Goal: Information Seeking & Learning: Learn about a topic

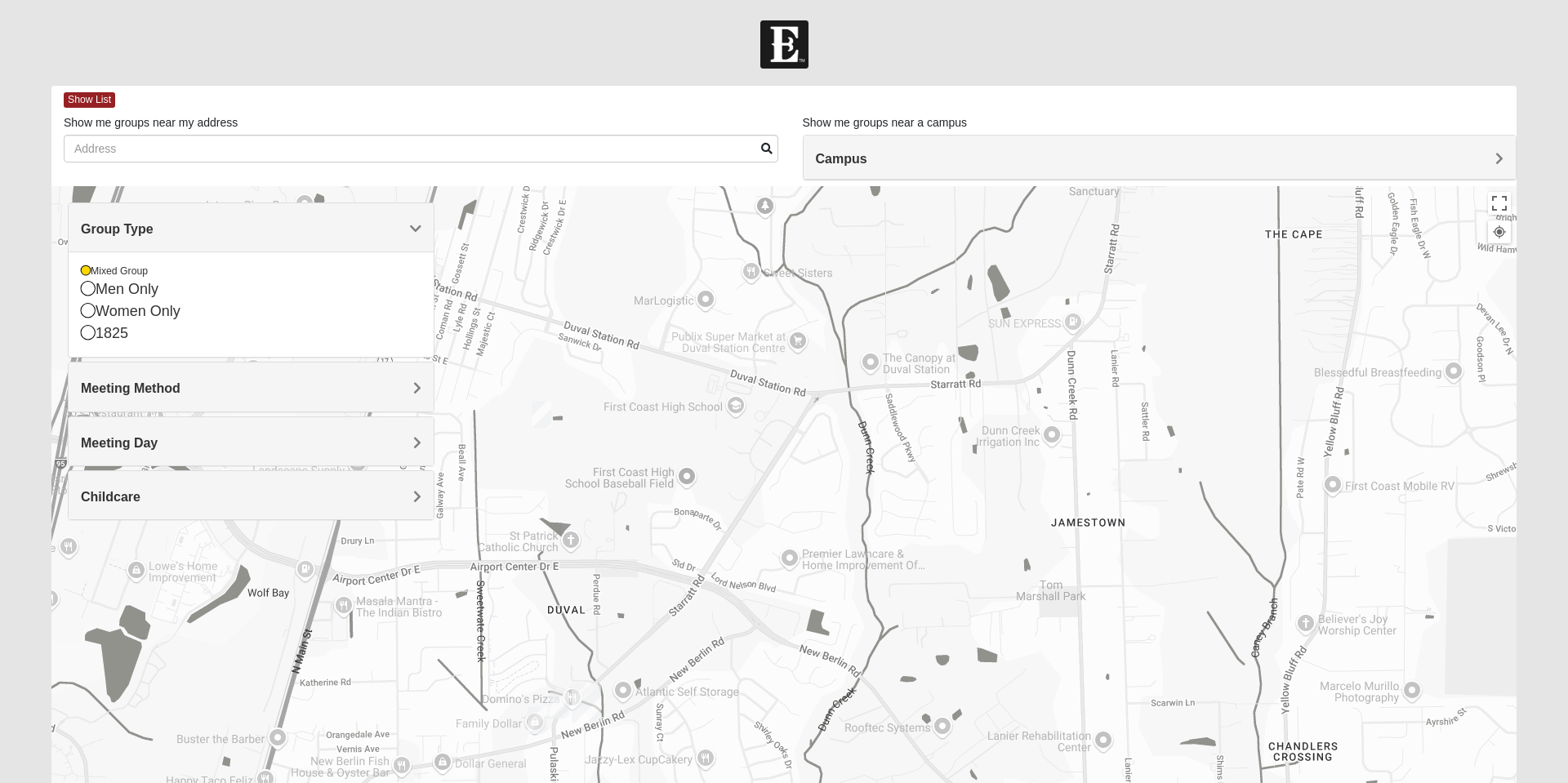
click at [90, 328] on icon at bounding box center [88, 332] width 15 height 15
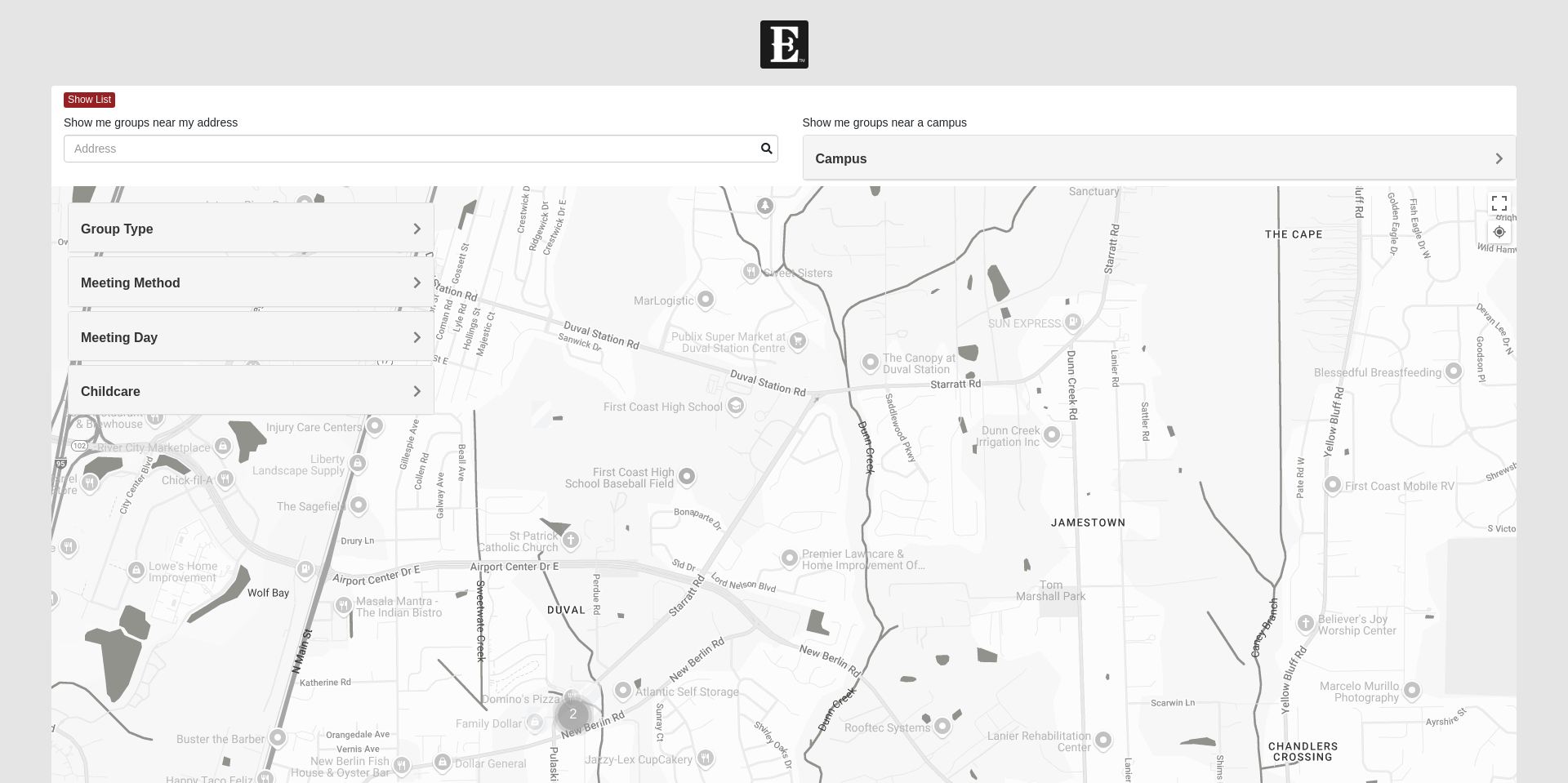
click at [111, 227] on span "Group Type" at bounding box center [117, 229] width 73 height 14
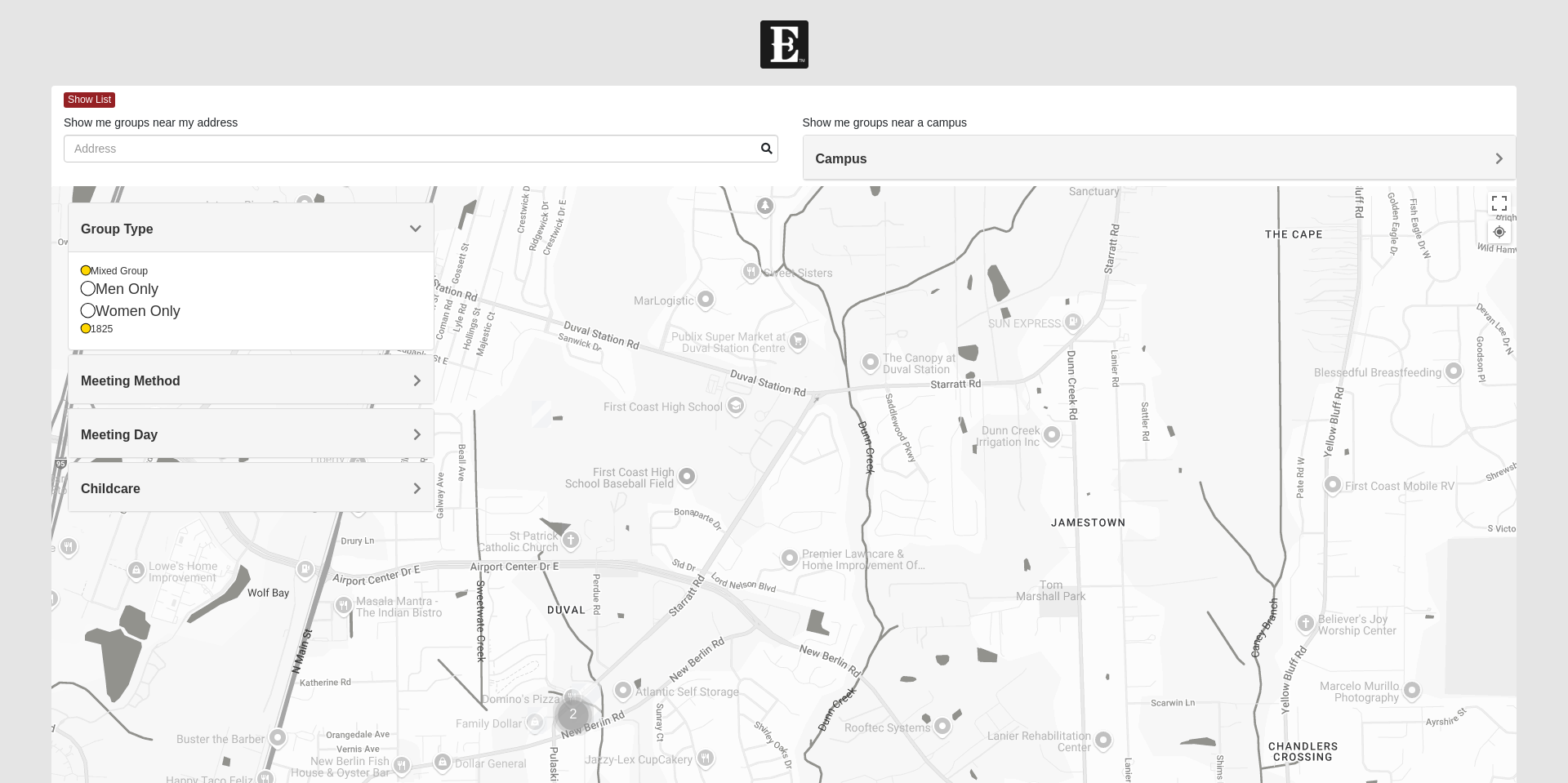
click at [88, 312] on icon at bounding box center [88, 310] width 15 height 15
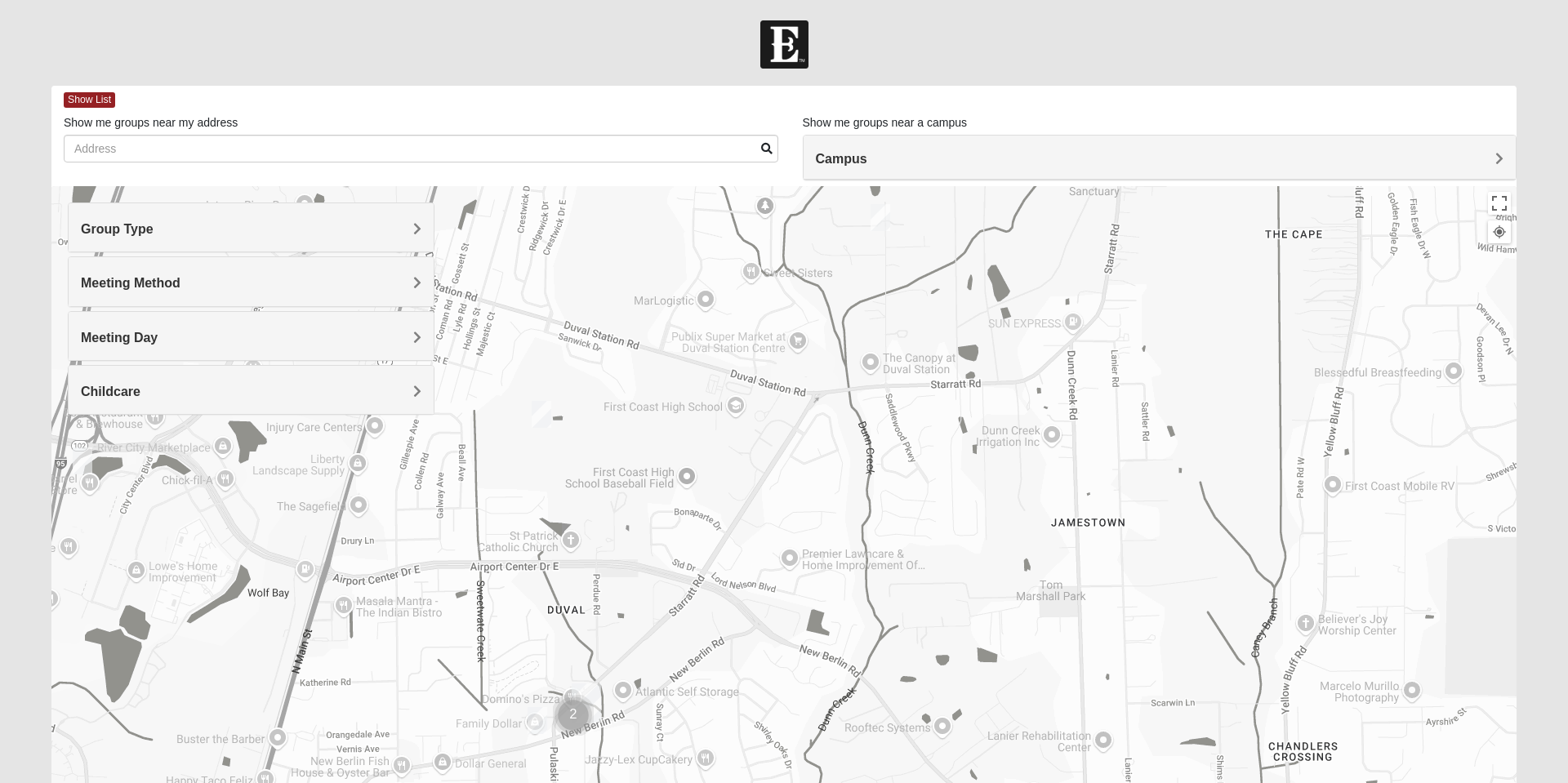
click at [122, 239] on div "Group Type" at bounding box center [251, 227] width 365 height 48
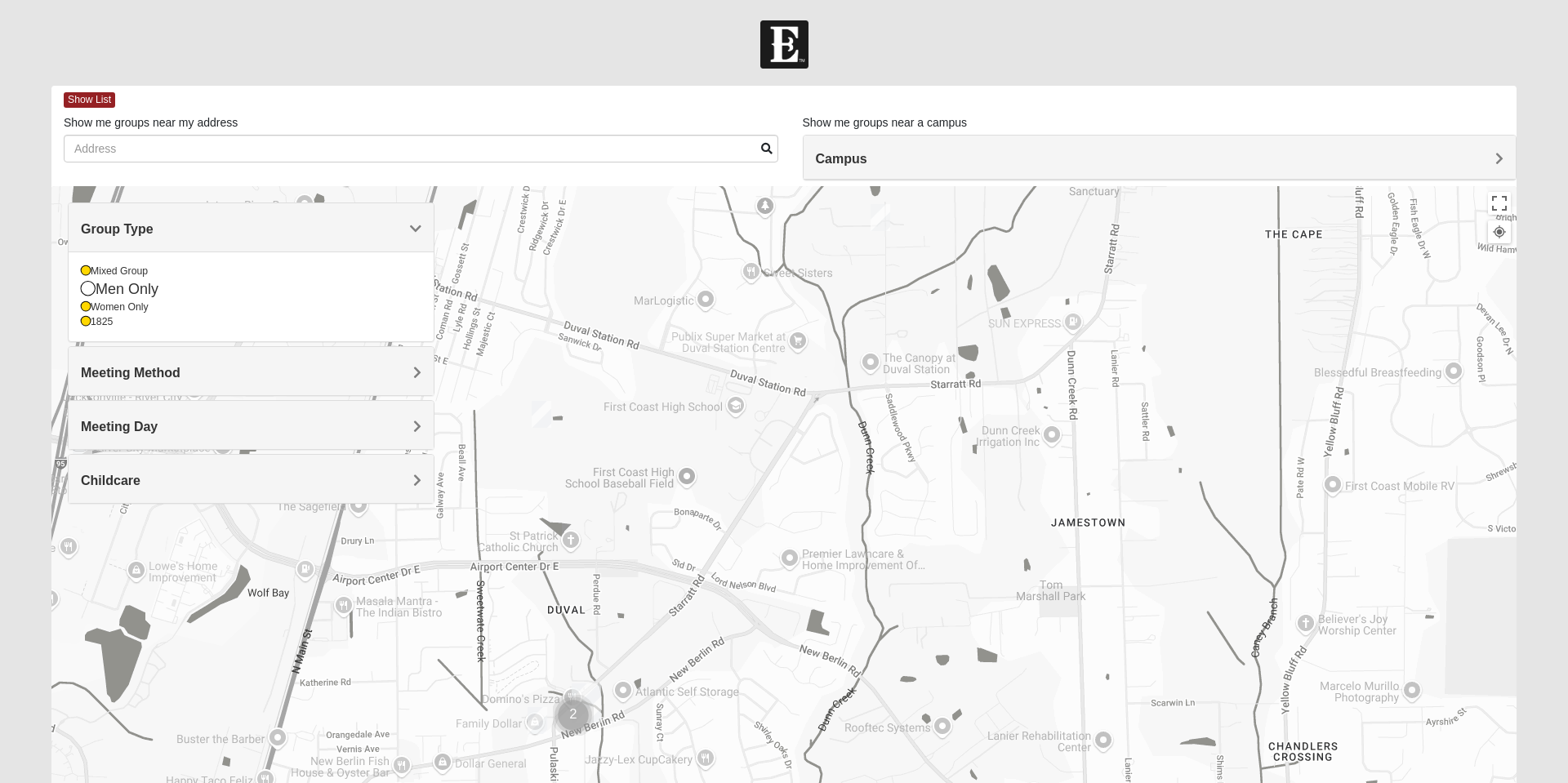
click at [91, 327] on div "1825" at bounding box center [251, 322] width 341 height 14
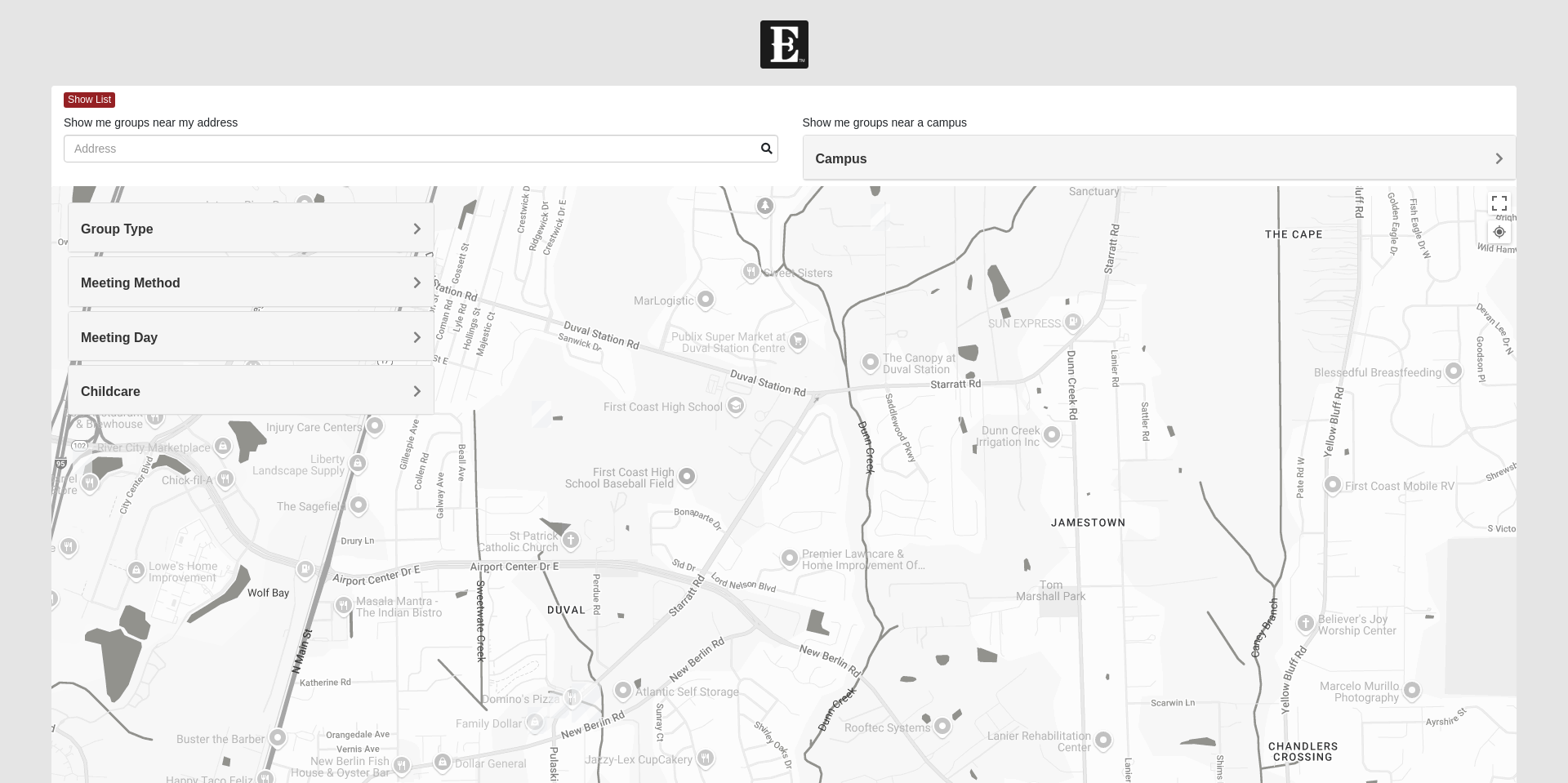
click at [115, 236] on span "Group Type" at bounding box center [117, 229] width 73 height 14
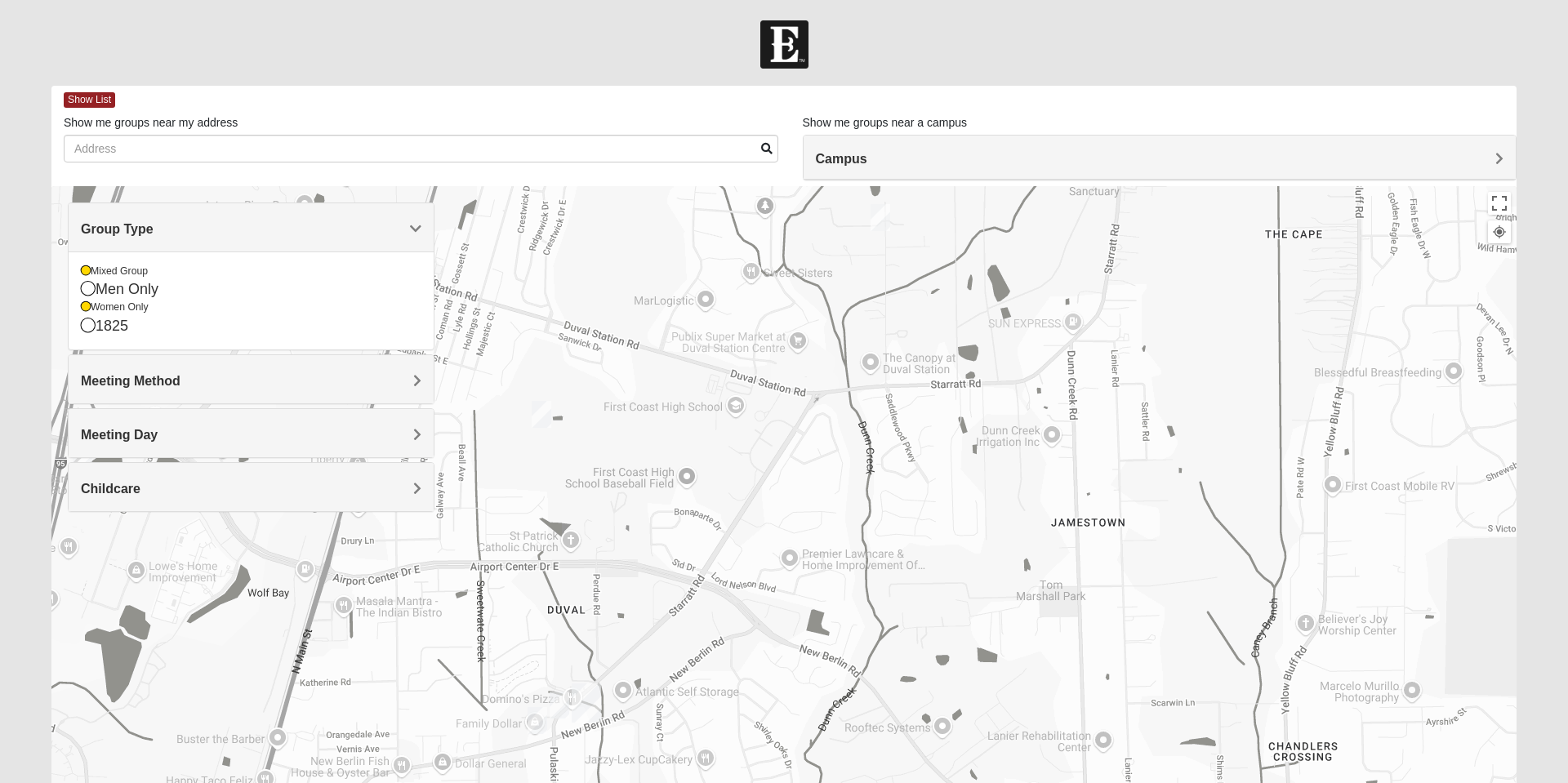
click at [86, 272] on icon at bounding box center [85, 270] width 10 height 10
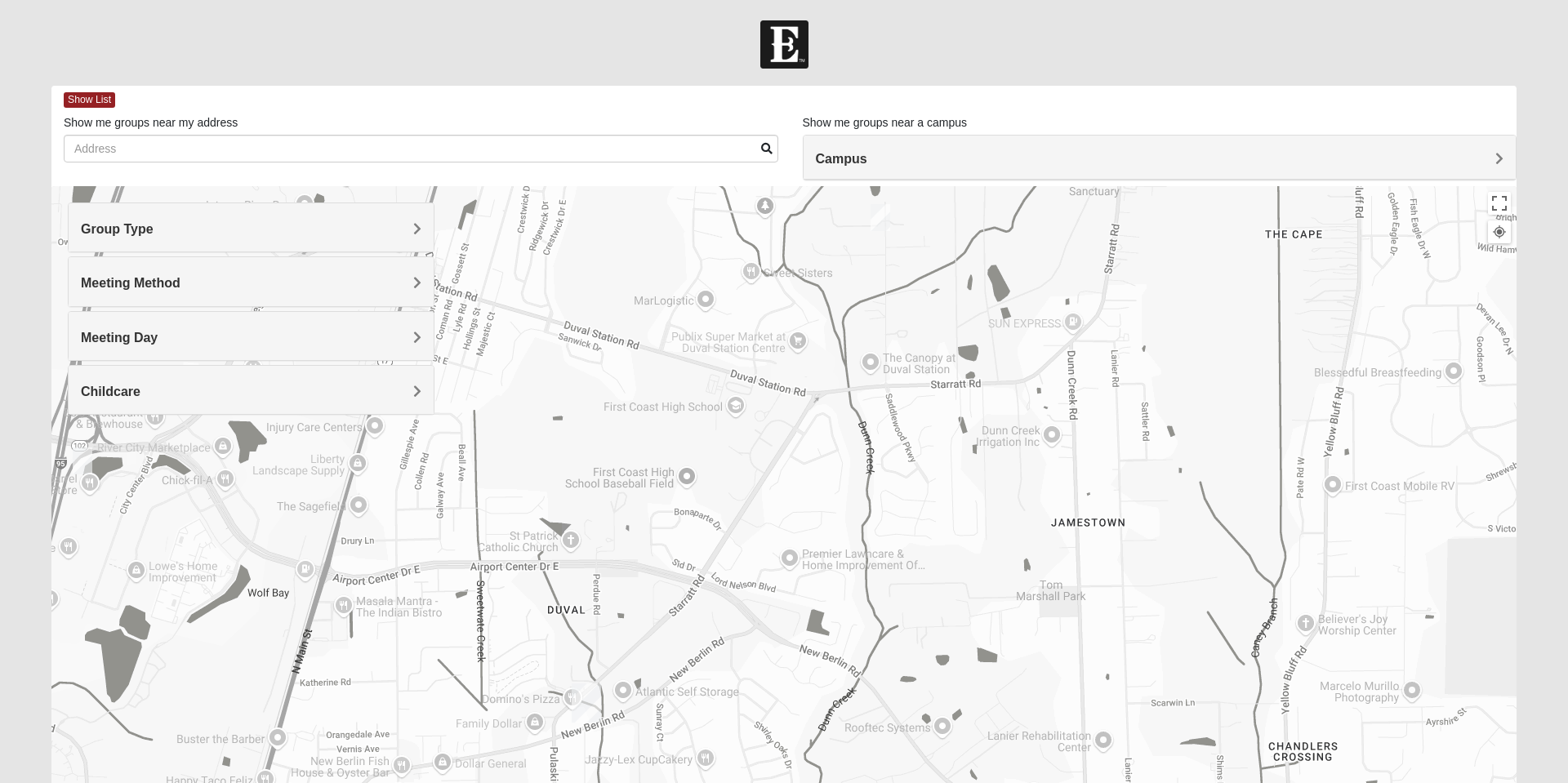
click at [116, 232] on span "Group Type" at bounding box center [117, 229] width 73 height 14
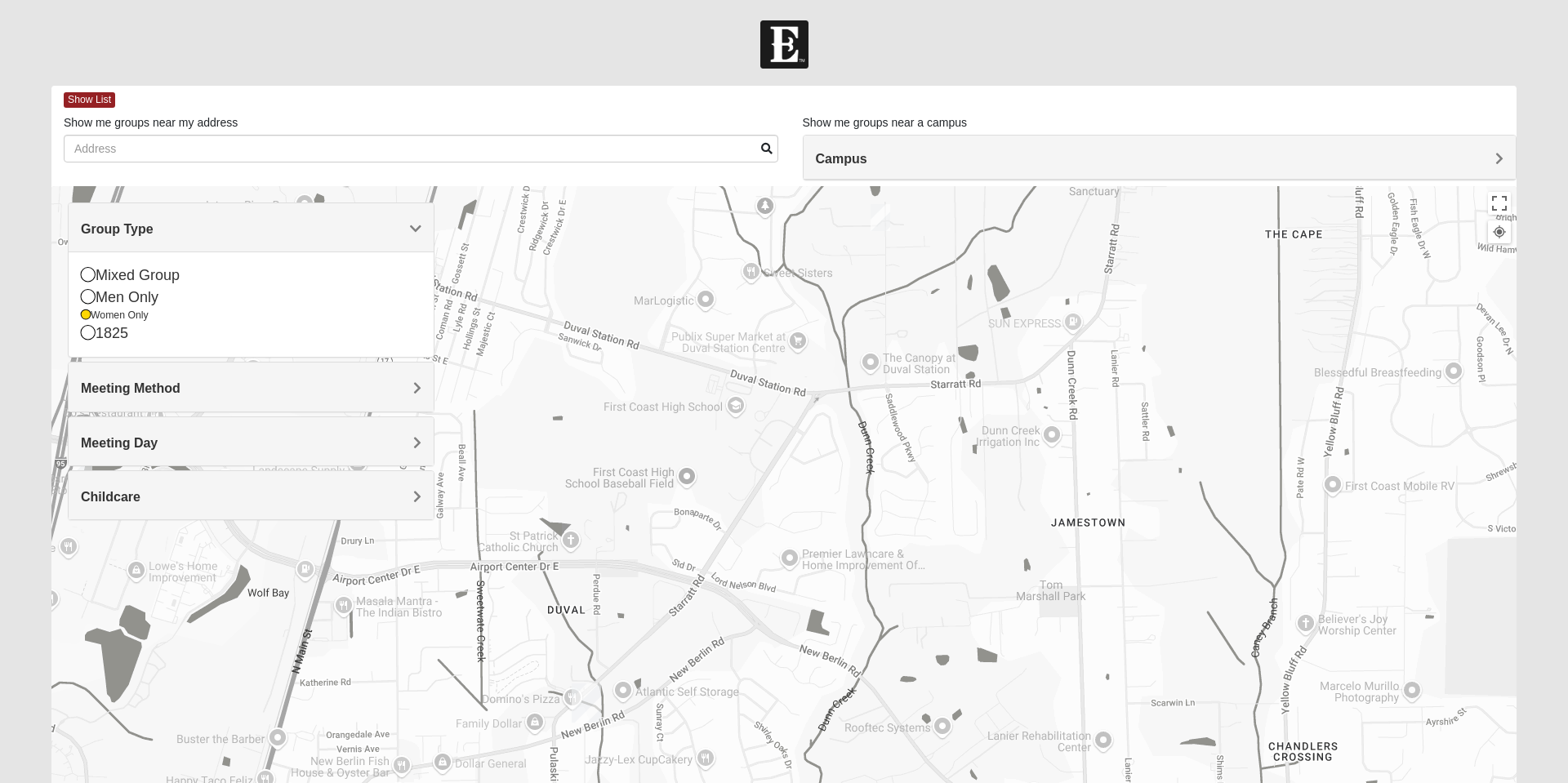
click at [143, 395] on span "Meeting Method" at bounding box center [130, 388] width 99 height 14
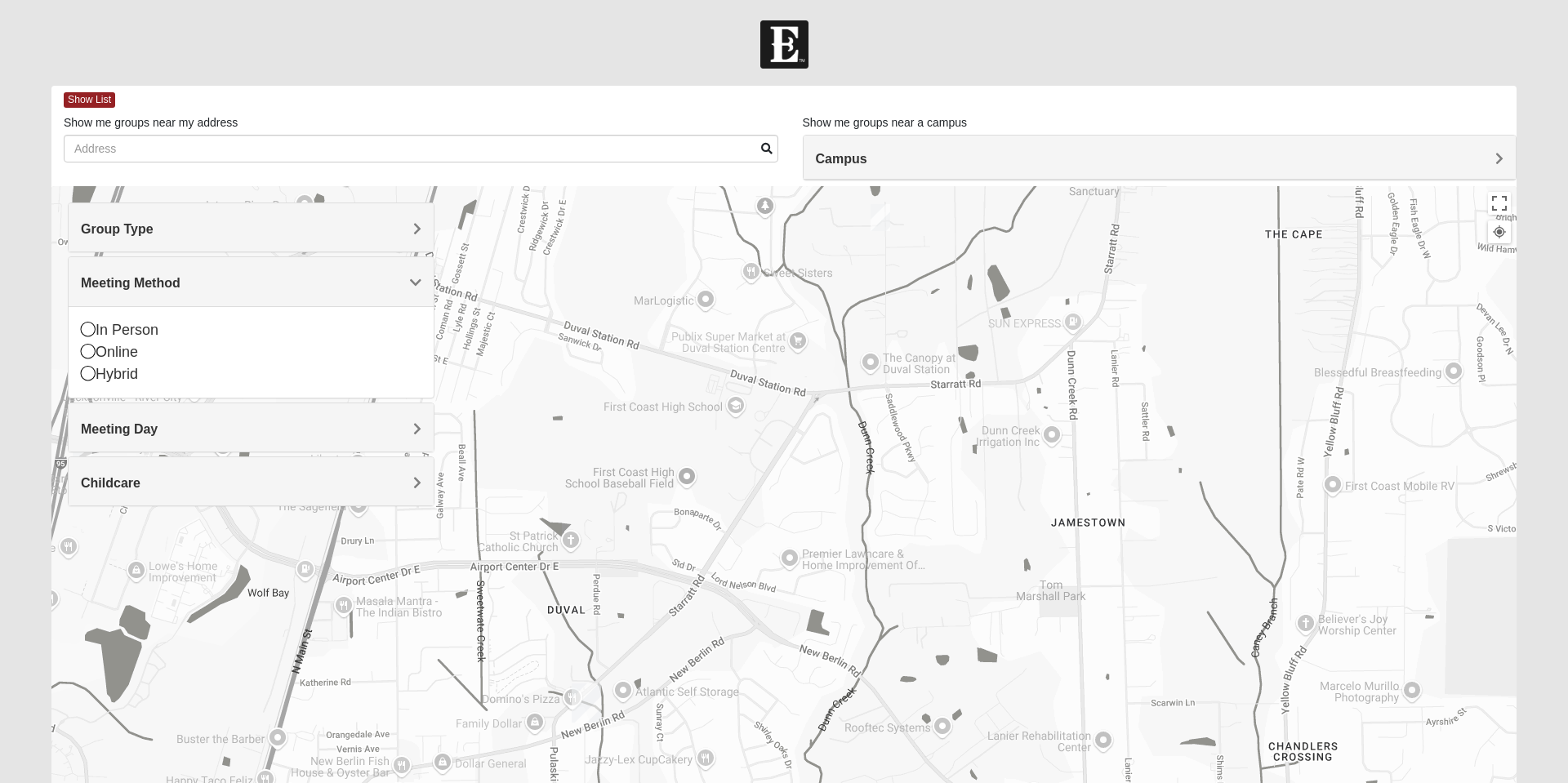
click at [93, 327] on icon at bounding box center [88, 328] width 15 height 15
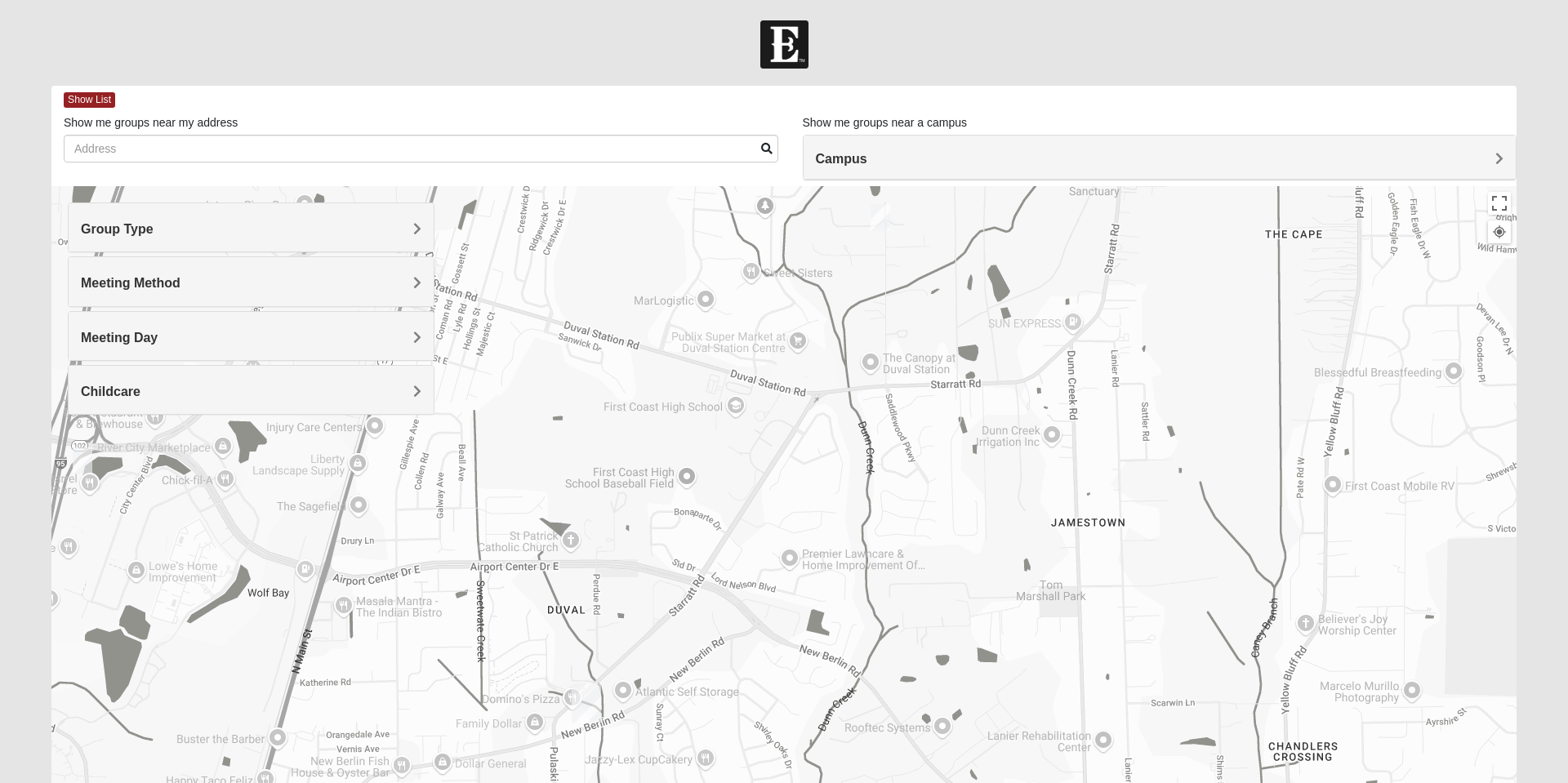
click at [115, 346] on div "Meeting Day" at bounding box center [251, 335] width 365 height 48
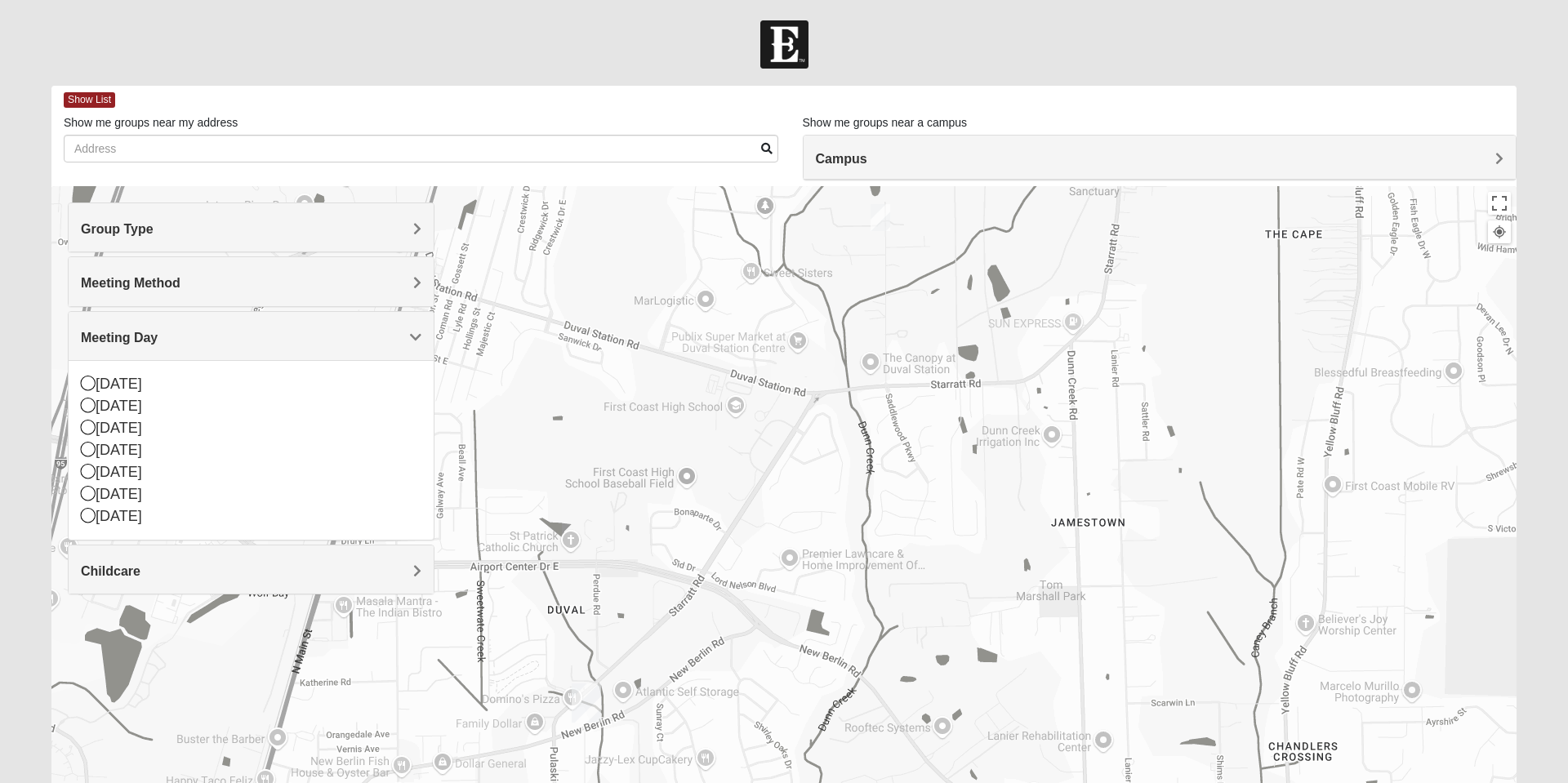
click at [102, 348] on div "Meeting Day" at bounding box center [251, 335] width 365 height 48
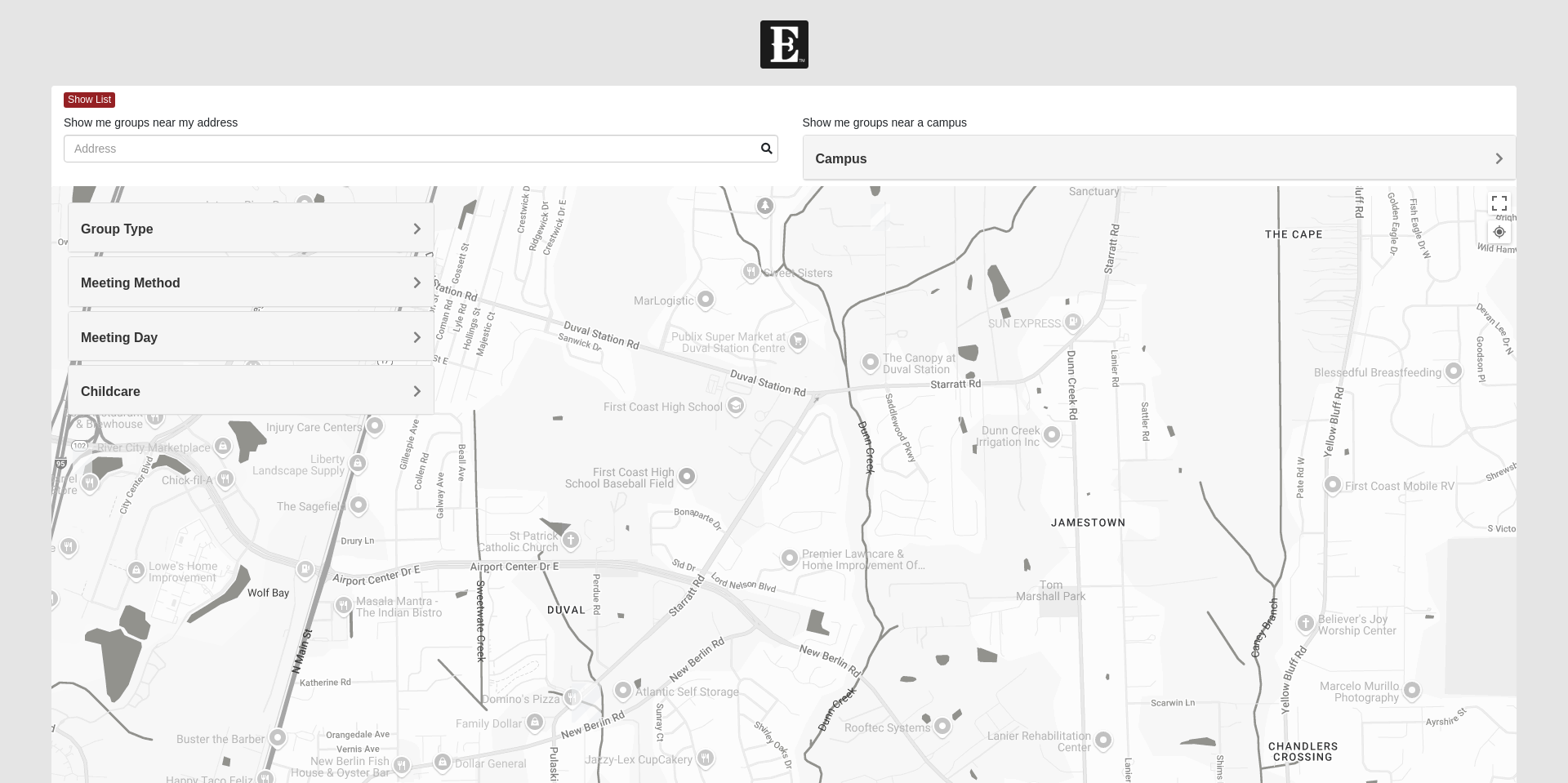
click at [99, 394] on span "Childcare" at bounding box center [111, 392] width 60 height 14
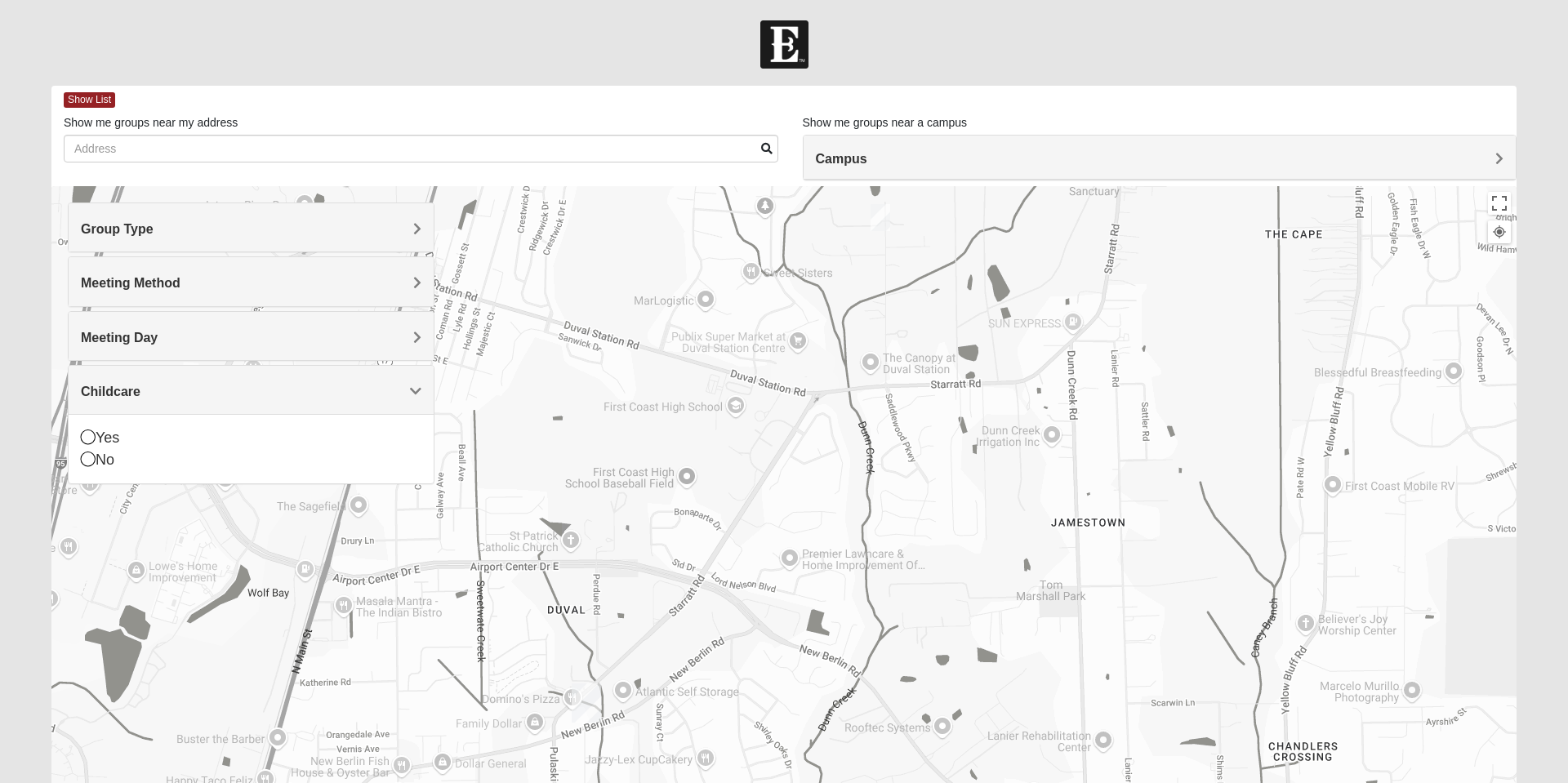
click at [91, 433] on icon at bounding box center [88, 436] width 15 height 15
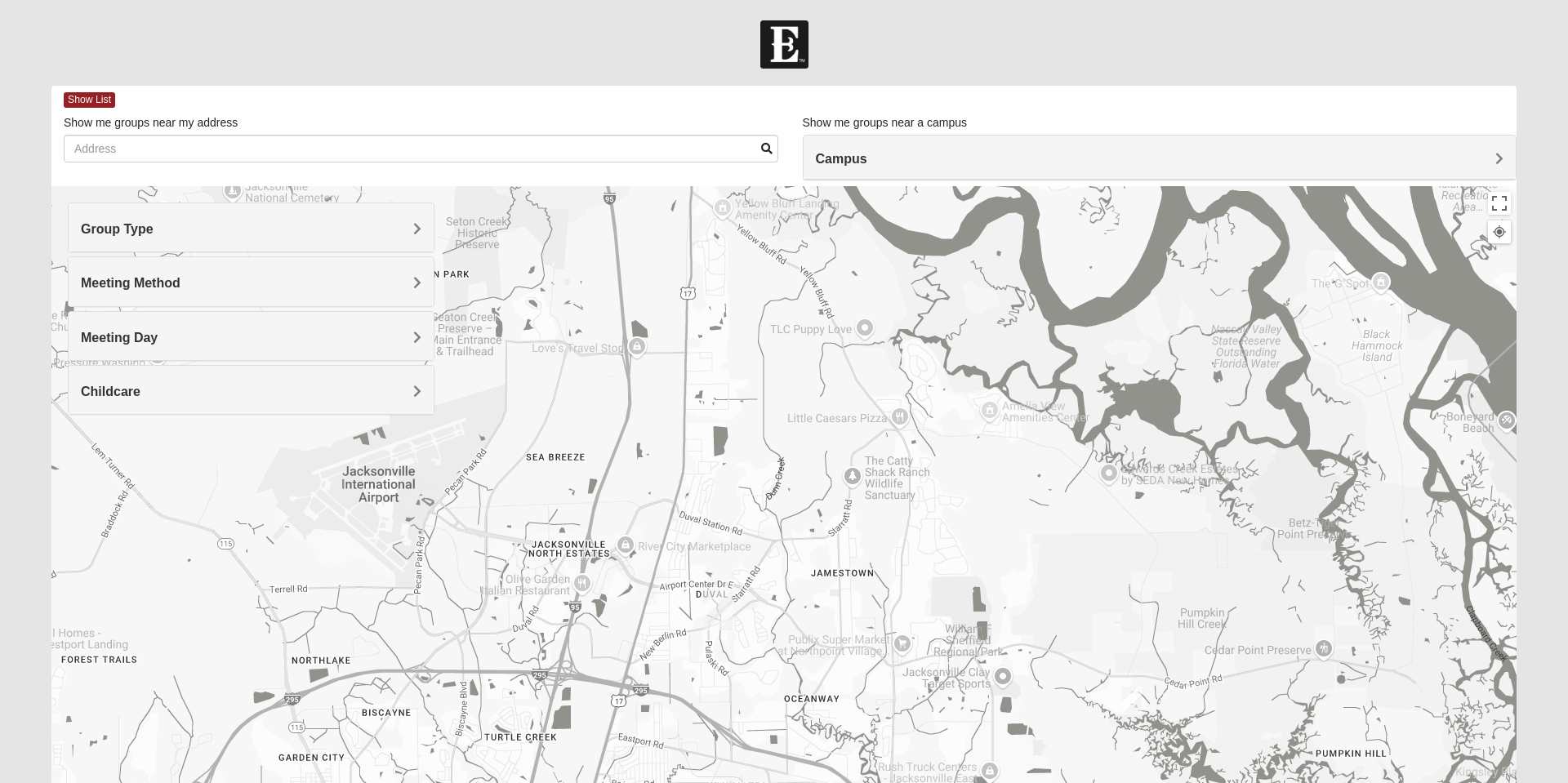
click at [1134, 714] on img "Womens Craig 32226" at bounding box center [1131, 700] width 32 height 40
click at [1033, 655] on span "Learn More" at bounding box center [1037, 664] width 68 height 18
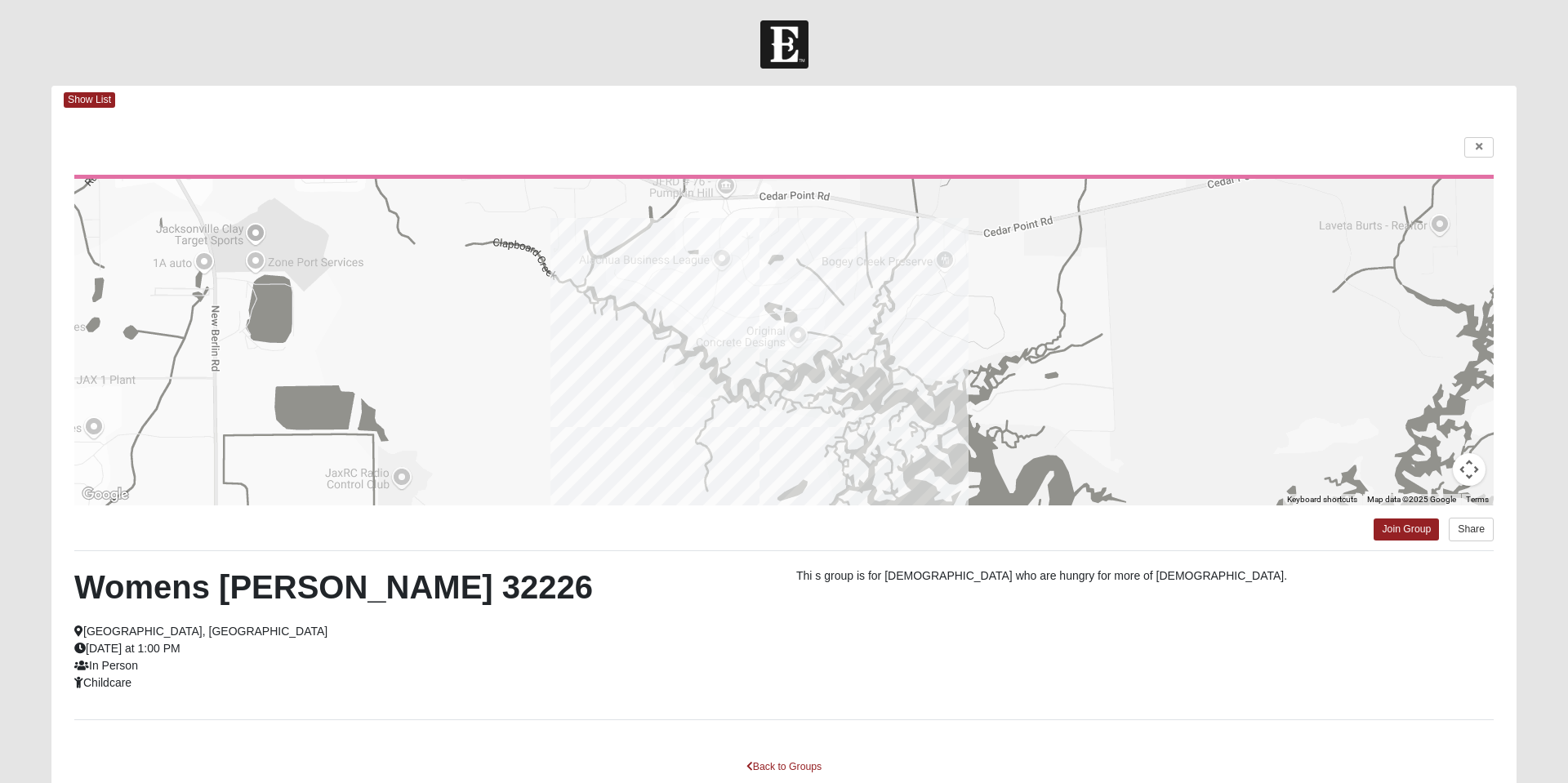
click at [107, 101] on span "Show List" at bounding box center [90, 100] width 52 height 16
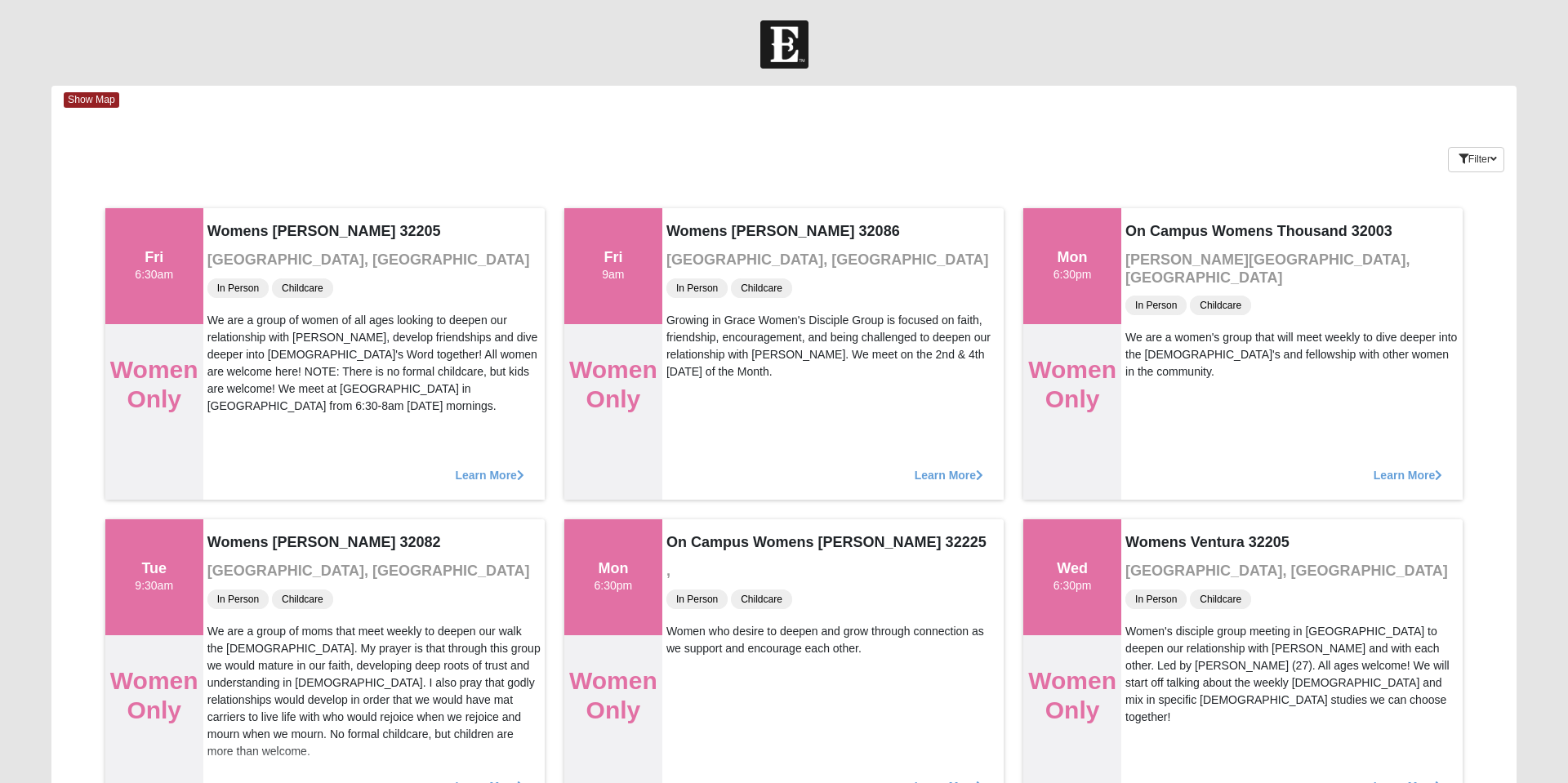
click at [97, 95] on span "Show Map" at bounding box center [91, 100] width 55 height 16
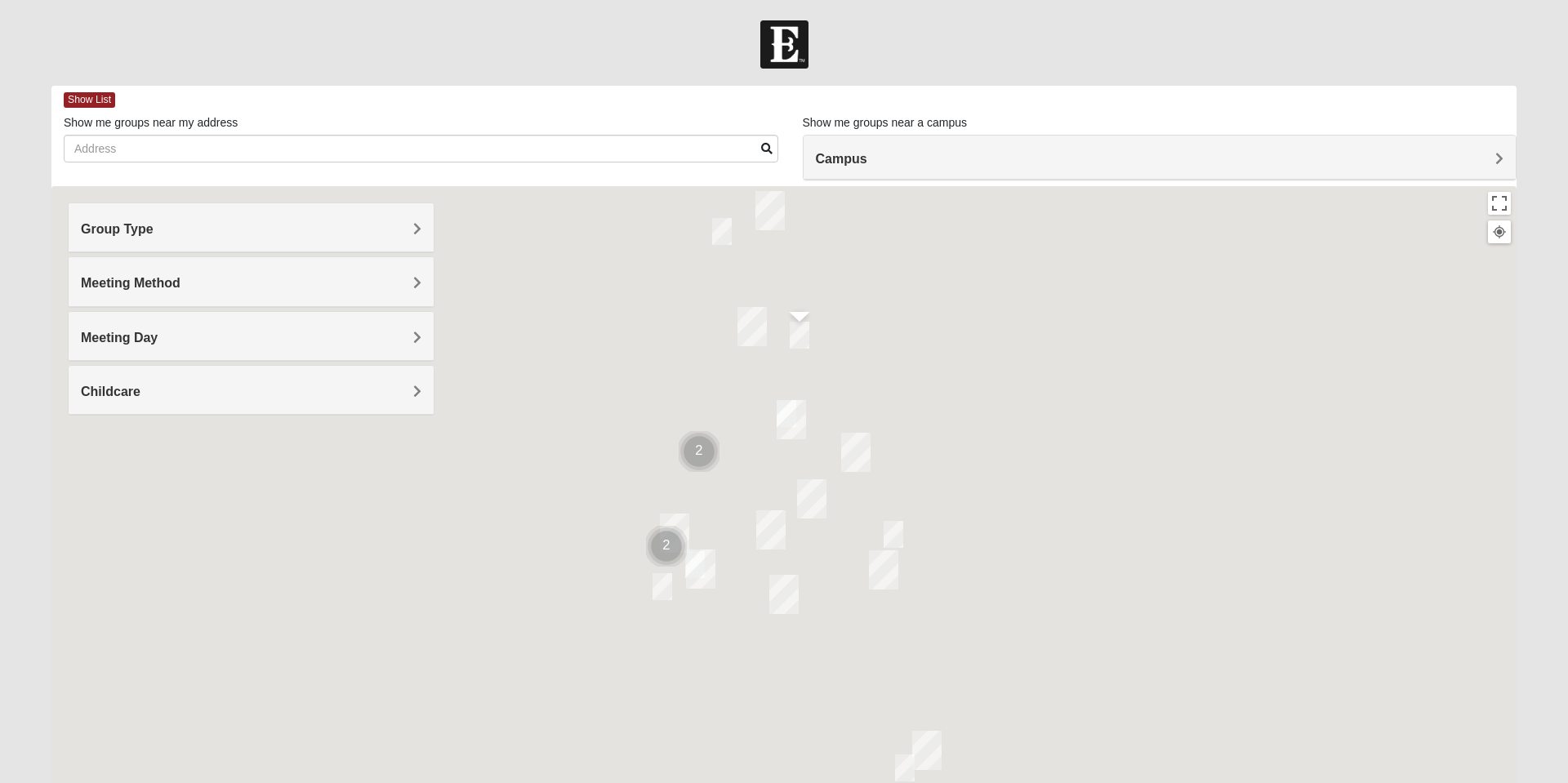
click at [96, 121] on label "Show me groups near my address" at bounding box center [151, 122] width 174 height 17
click at [96, 134] on input "Show me groups near my address" at bounding box center [421, 148] width 715 height 28
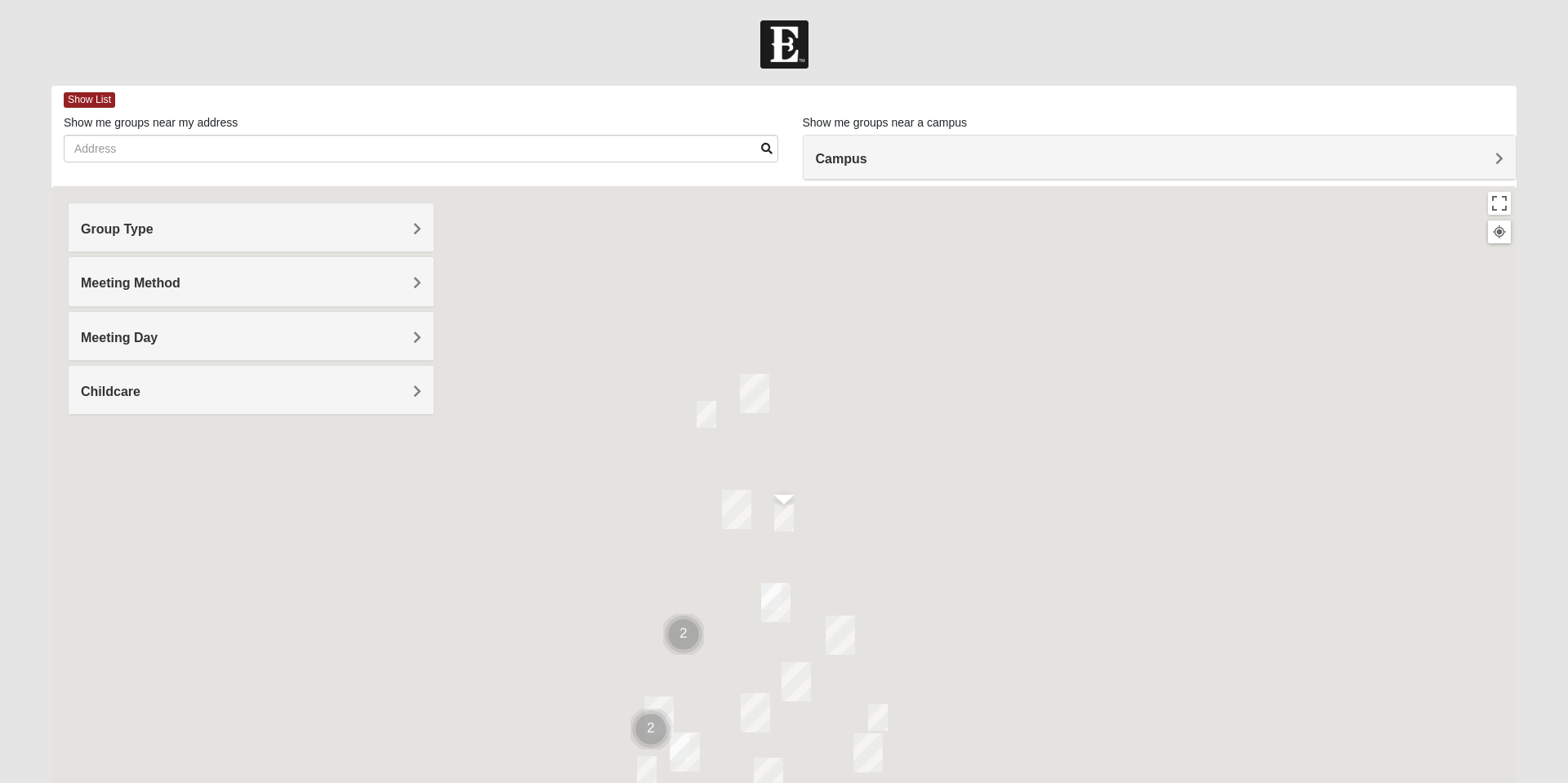
click at [88, 88] on div "Show List" at bounding box center [790, 100] width 1452 height 29
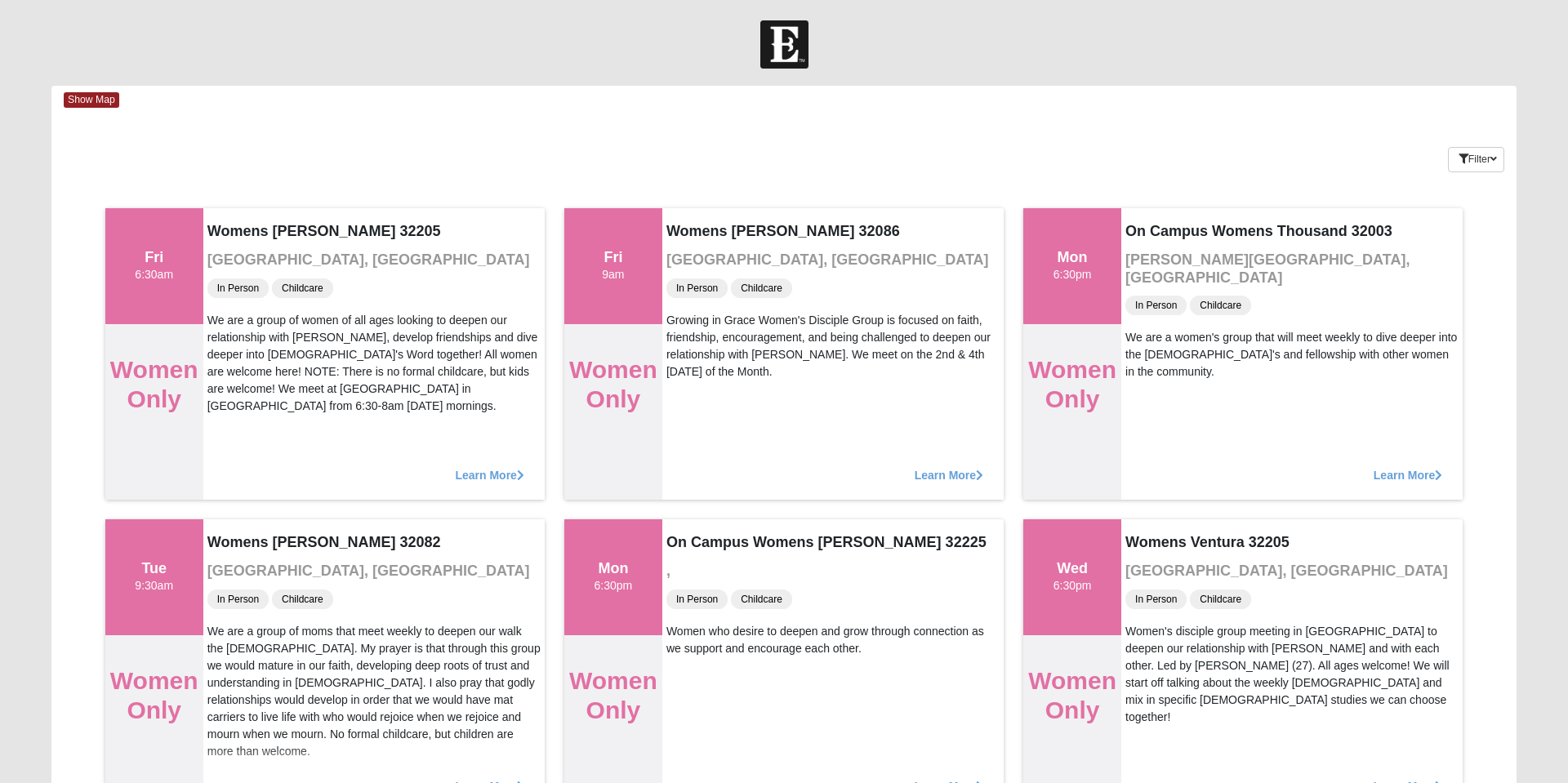
click at [76, 107] on span "Show Map" at bounding box center [91, 100] width 55 height 16
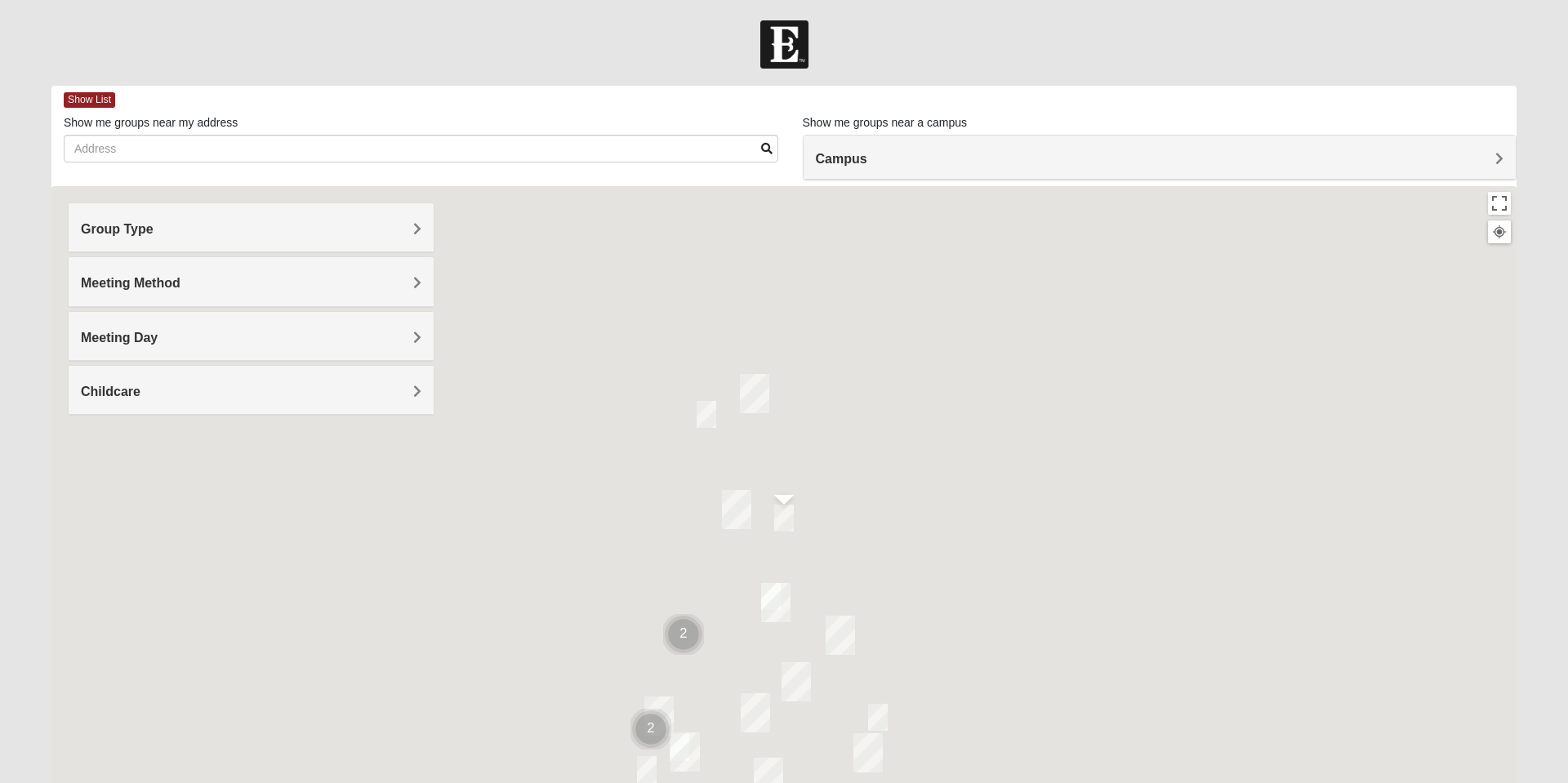
click at [388, 228] on h4 "Group Type" at bounding box center [251, 229] width 341 height 16
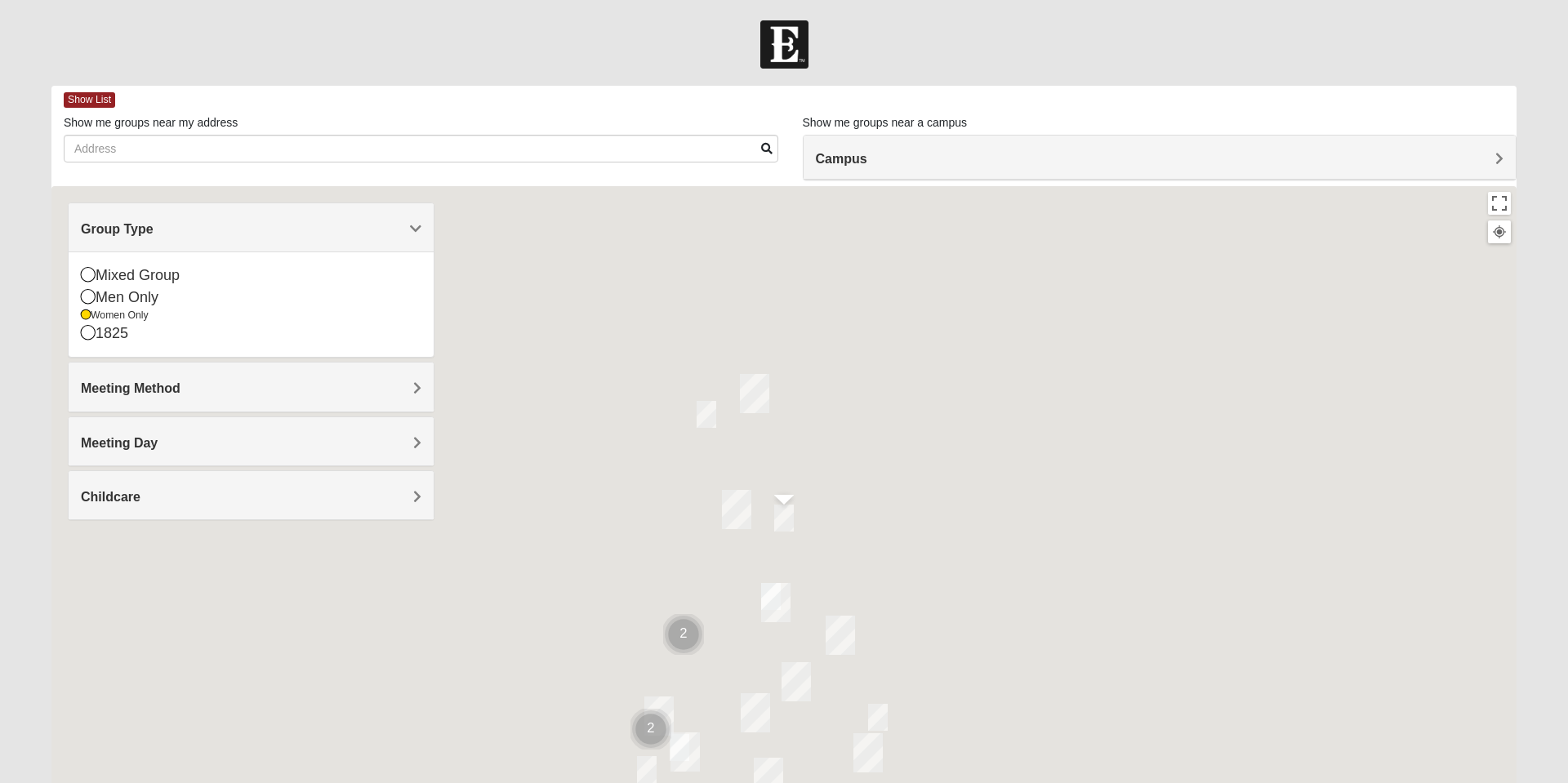
click at [356, 513] on div "Childcare" at bounding box center [251, 495] width 365 height 48
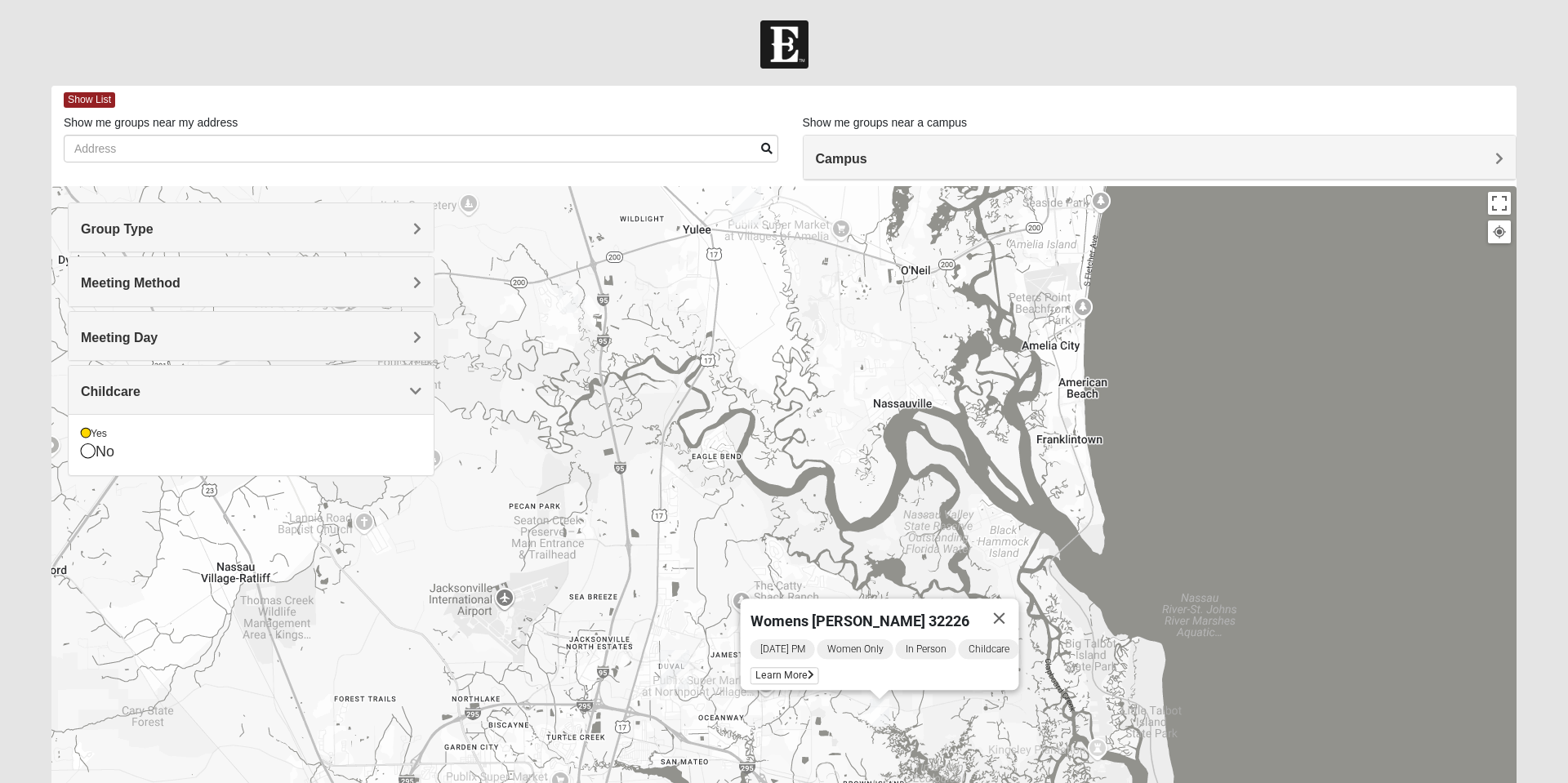
click at [1010, 621] on button "Close" at bounding box center [999, 618] width 40 height 40
click at [576, 309] on img "Womens Little 32097" at bounding box center [568, 299] width 32 height 40
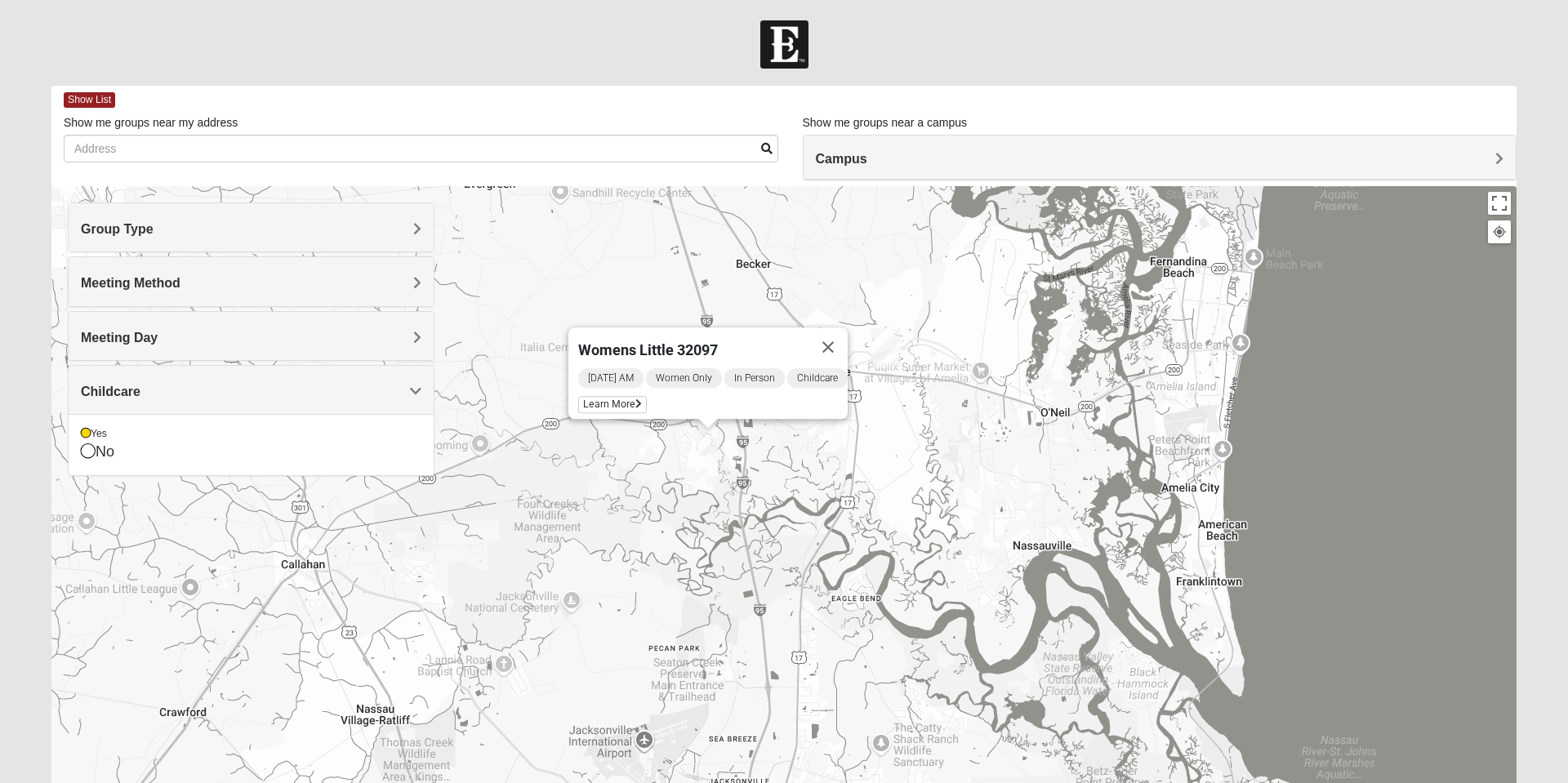
click at [843, 355] on button "Close" at bounding box center [828, 347] width 40 height 40
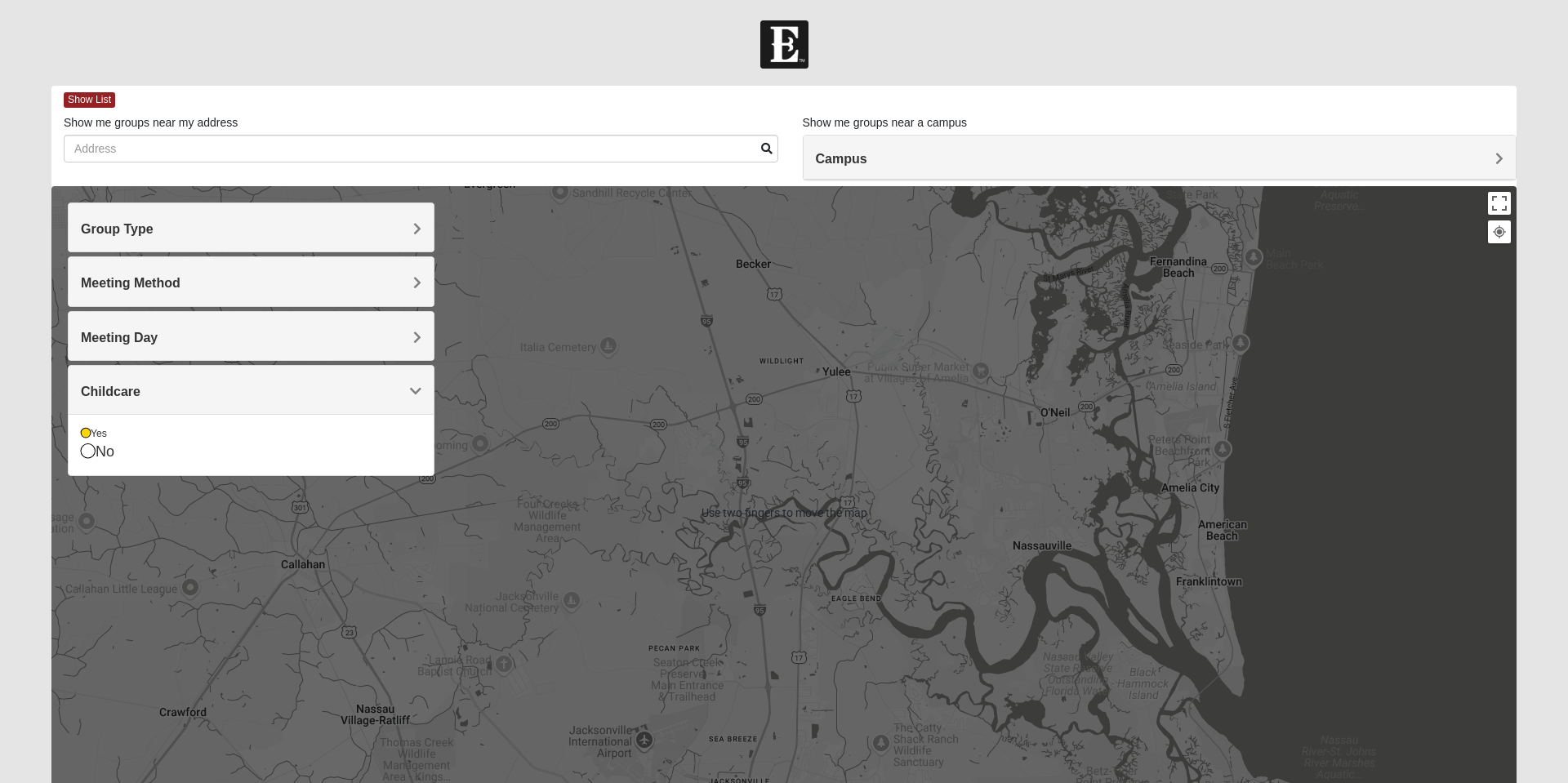
click at [819, 638] on div "To navigate, press the arrow keys." at bounding box center [784, 513] width 1464 height 653
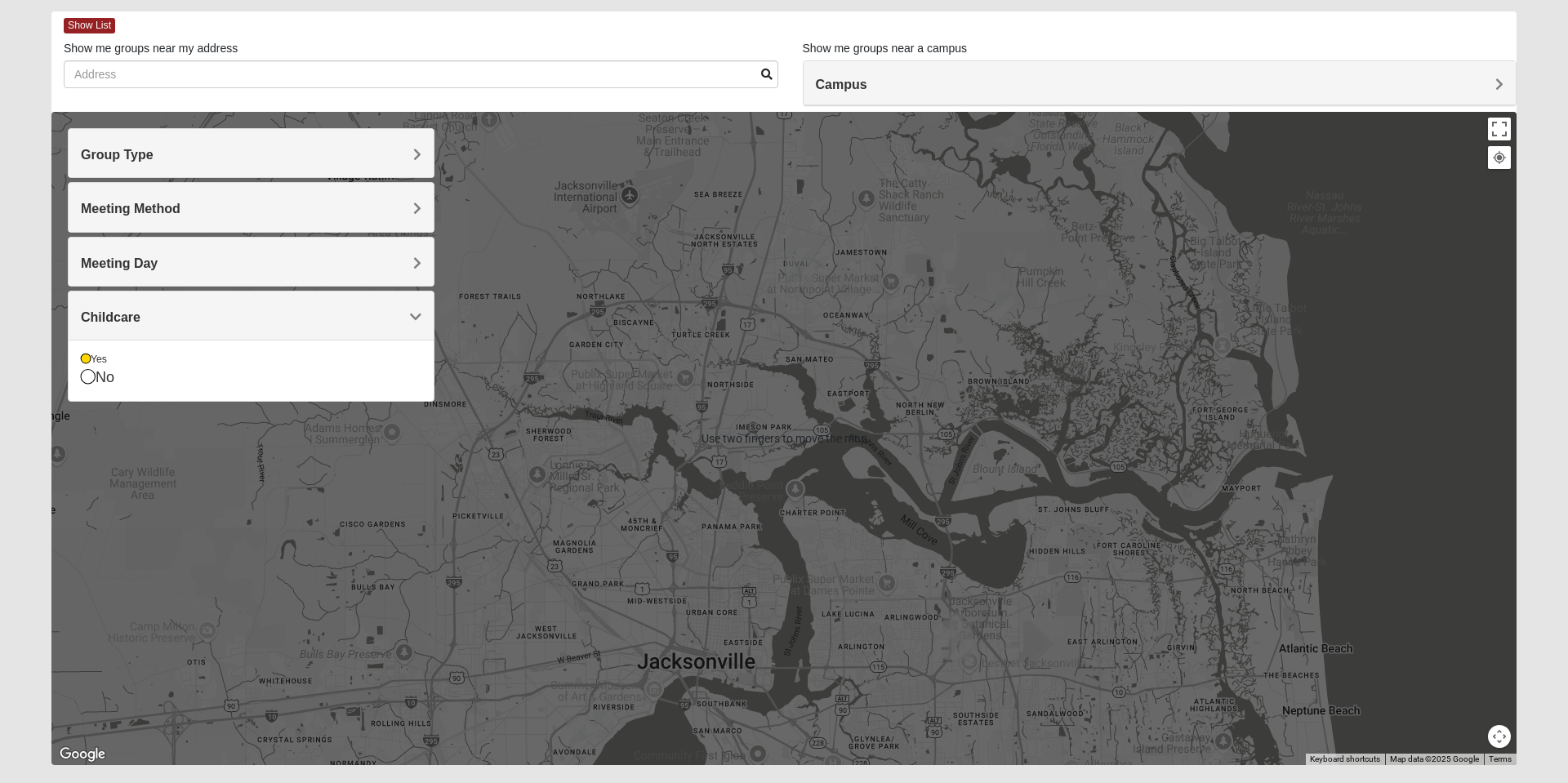
scroll to position [116, 0]
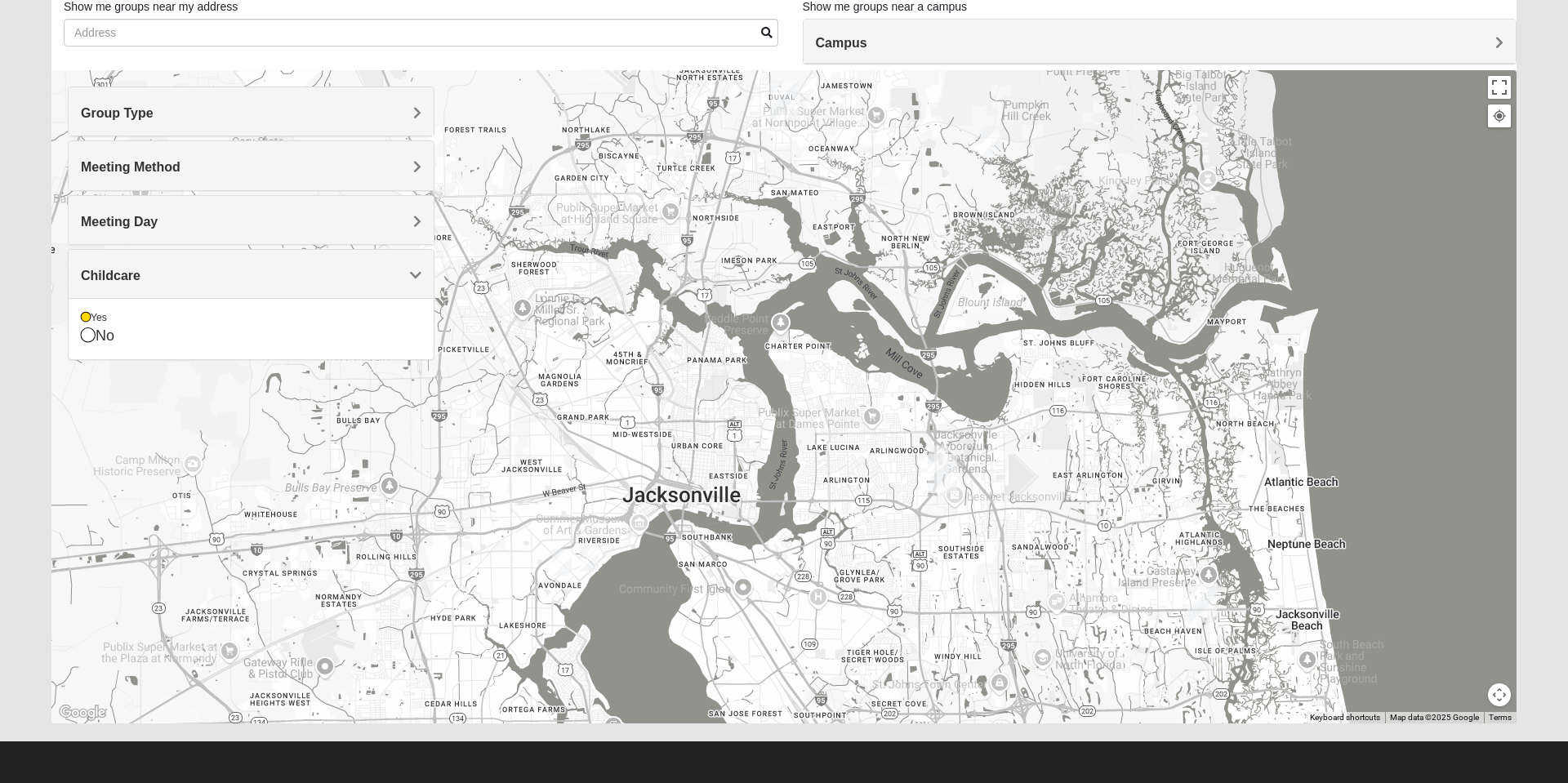
click at [936, 454] on img "Arlington" at bounding box center [942, 474] width 42 height 53
click at [898, 487] on div "Arlington [STREET_ADDRESS]" at bounding box center [784, 397] width 1464 height 653
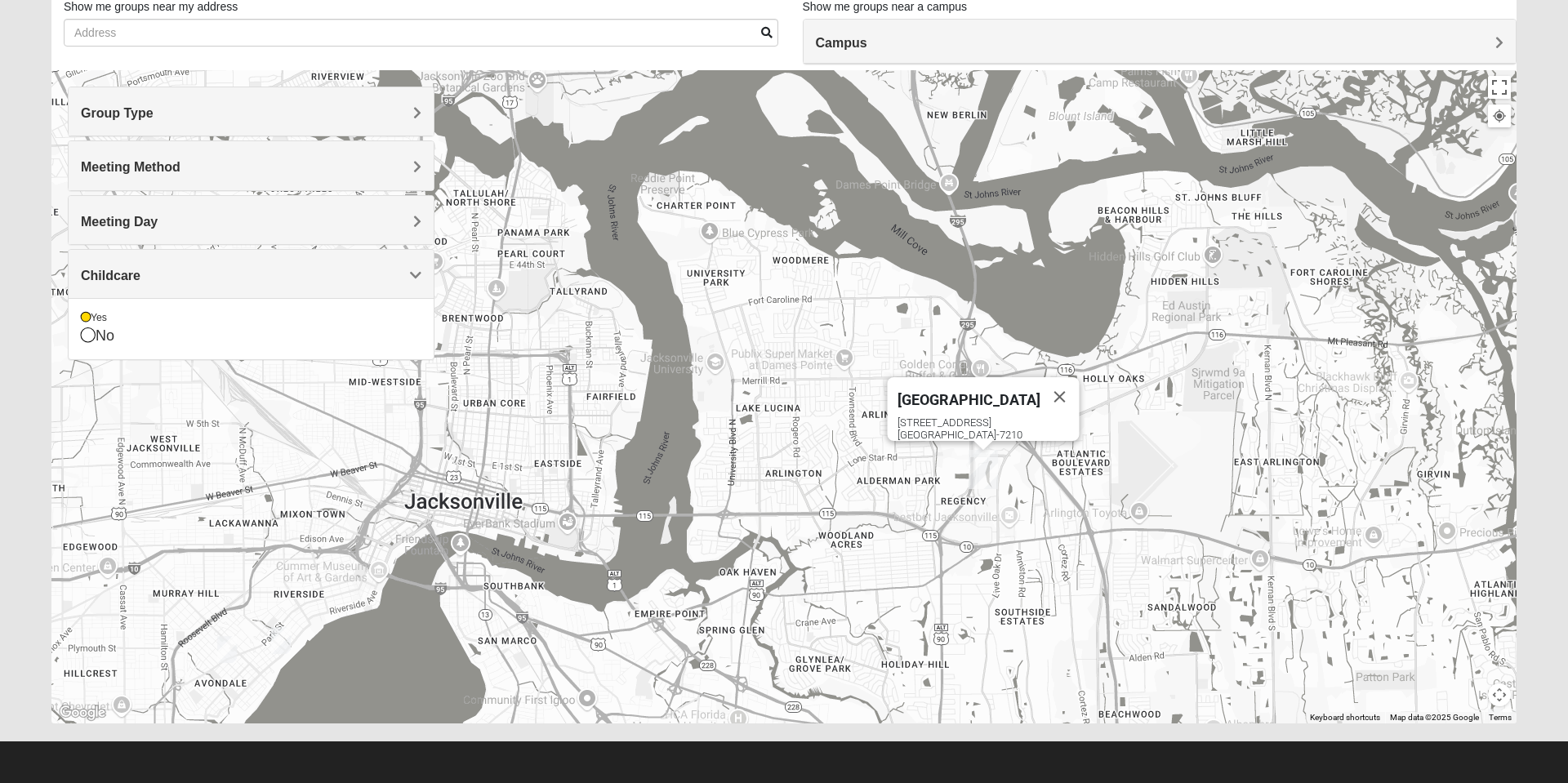
click at [1039, 474] on div "Arlington [STREET_ADDRESS]" at bounding box center [784, 397] width 1464 height 653
click at [1048, 392] on button "Close" at bounding box center [1060, 397] width 40 height 40
click at [981, 449] on img "Arlington" at bounding box center [983, 470] width 42 height 53
click at [900, 493] on div "Arlington [STREET_ADDRESS]" at bounding box center [784, 397] width 1464 height 653
click at [942, 498] on div "Arlington [STREET_ADDRESS]" at bounding box center [784, 397] width 1464 height 653
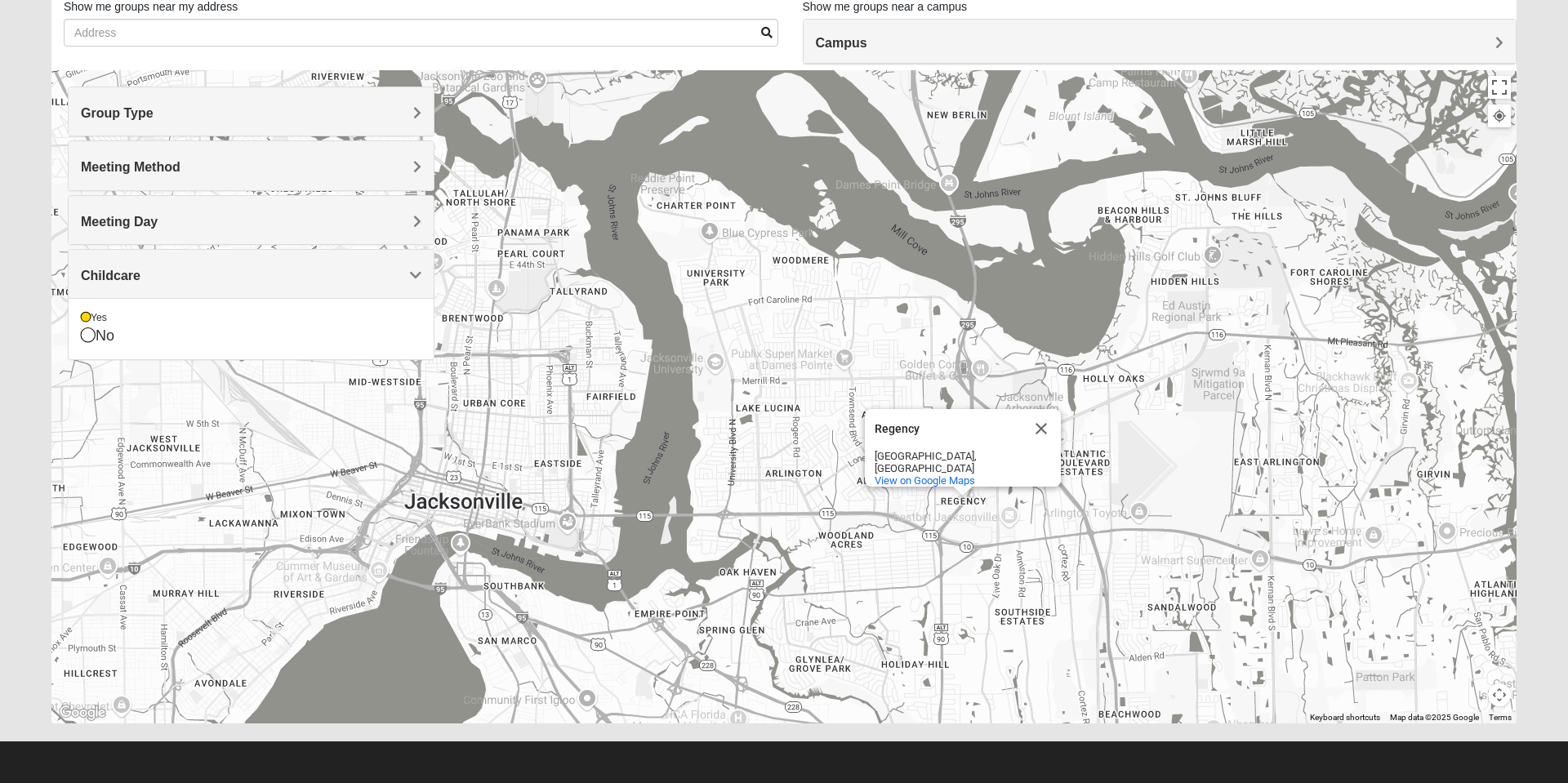
click at [1028, 475] on div "View on Google Maps" at bounding box center [967, 480] width 186 height 12
click at [1036, 435] on button "Close" at bounding box center [1040, 428] width 40 height 40
click at [1001, 467] on img "Arlington" at bounding box center [983, 470] width 42 height 53
click at [1018, 475] on div at bounding box center [784, 397] width 1464 height 653
click at [1029, 510] on div "Arlington [STREET_ADDRESS]" at bounding box center [784, 397] width 1464 height 653
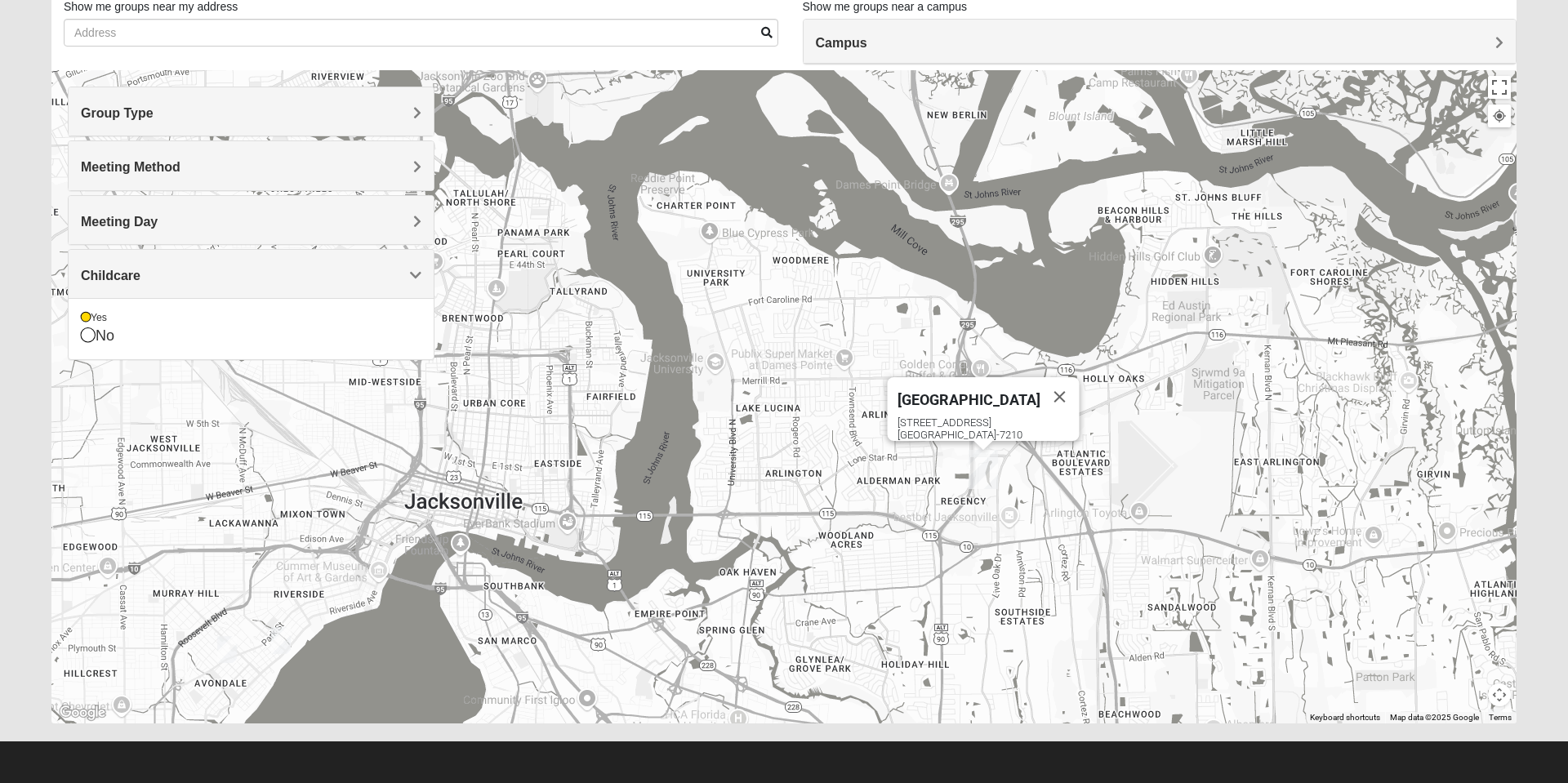
click at [1029, 510] on div "Arlington [STREET_ADDRESS]" at bounding box center [784, 397] width 1464 height 653
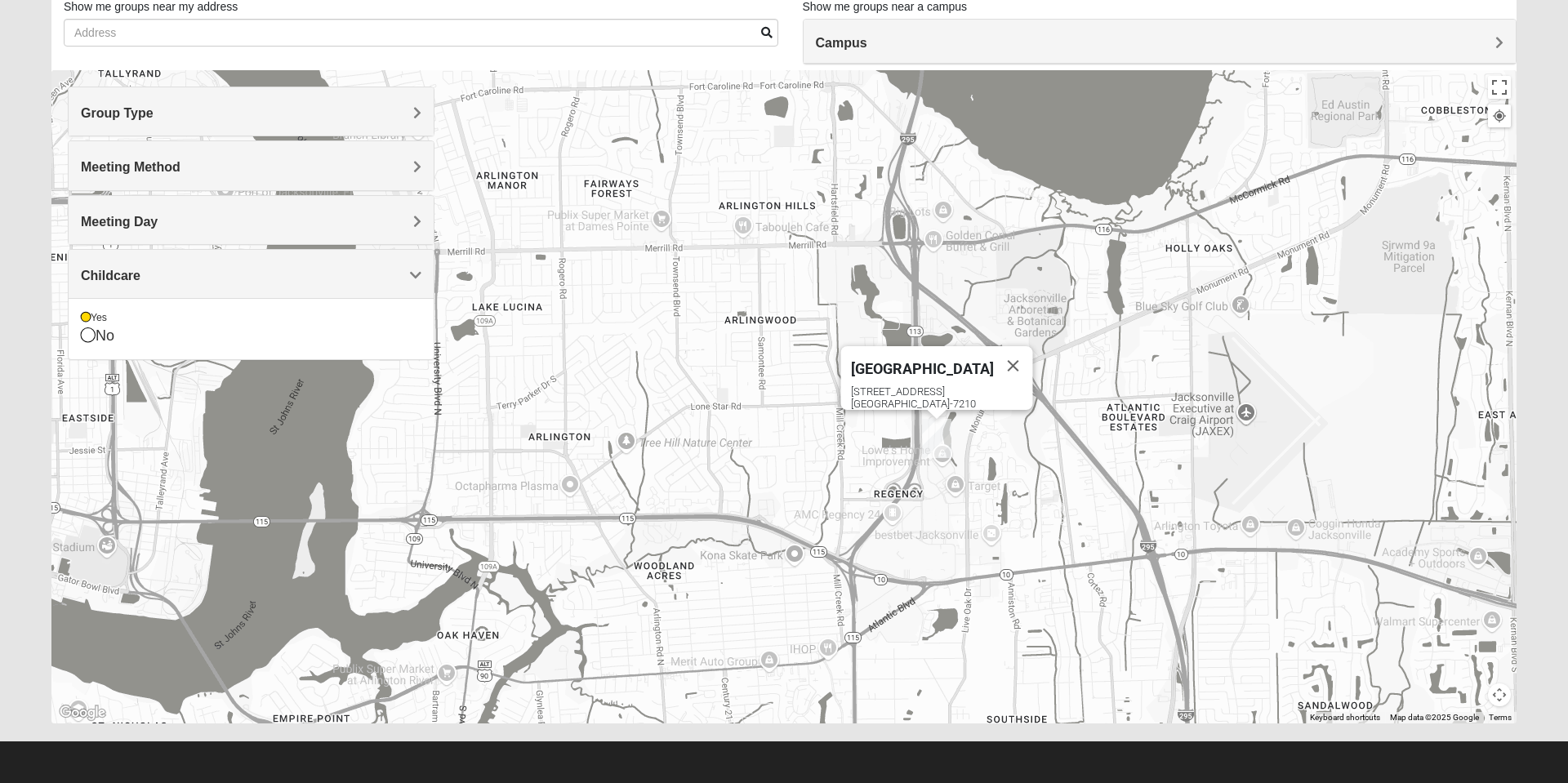
click at [994, 357] on button "Close" at bounding box center [1013, 365] width 40 height 40
click at [941, 395] on img "On Campus Womens Davis 32225" at bounding box center [935, 390] width 32 height 40
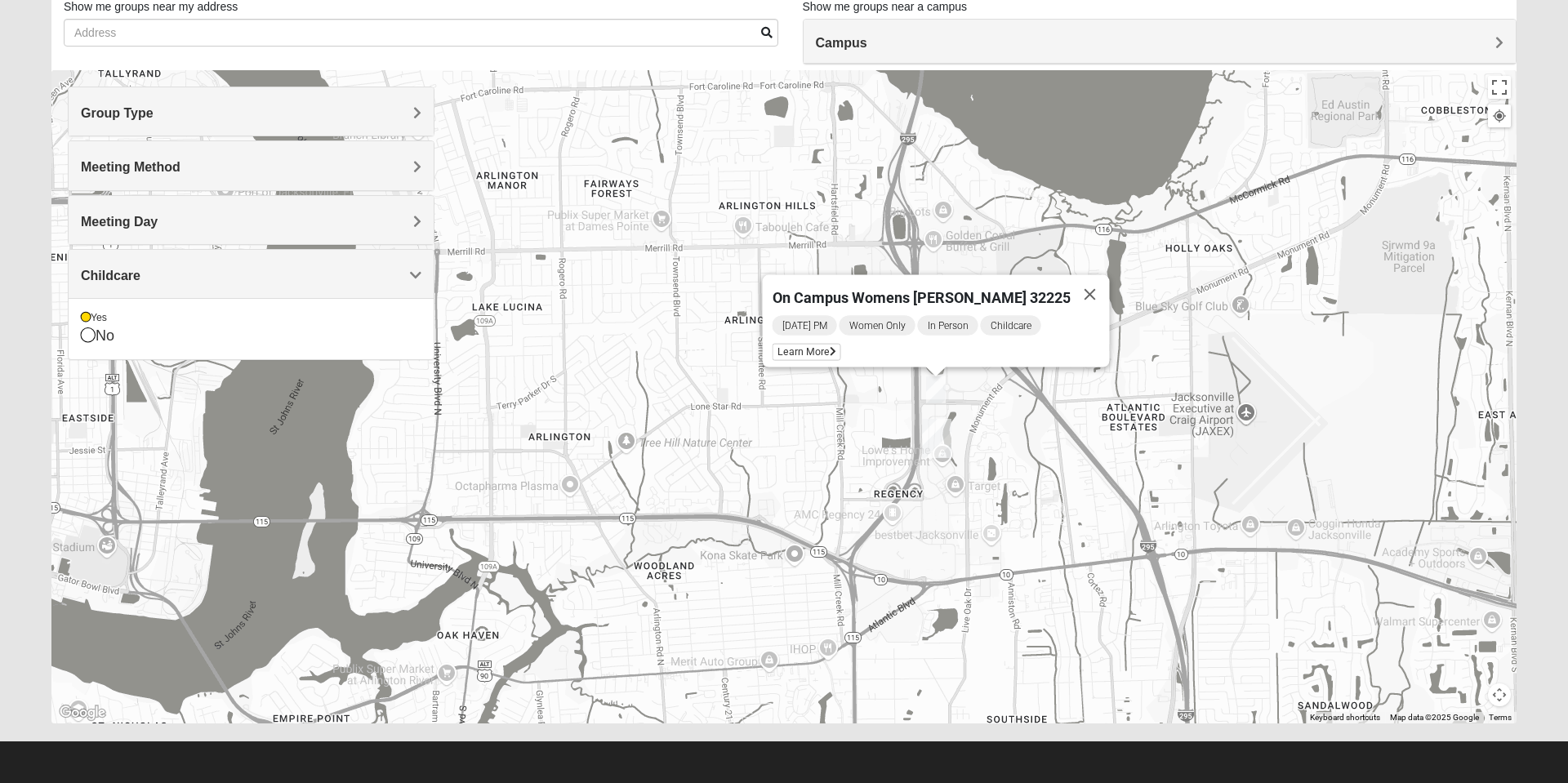
click at [835, 348] on span "Learn More" at bounding box center [807, 353] width 68 height 18
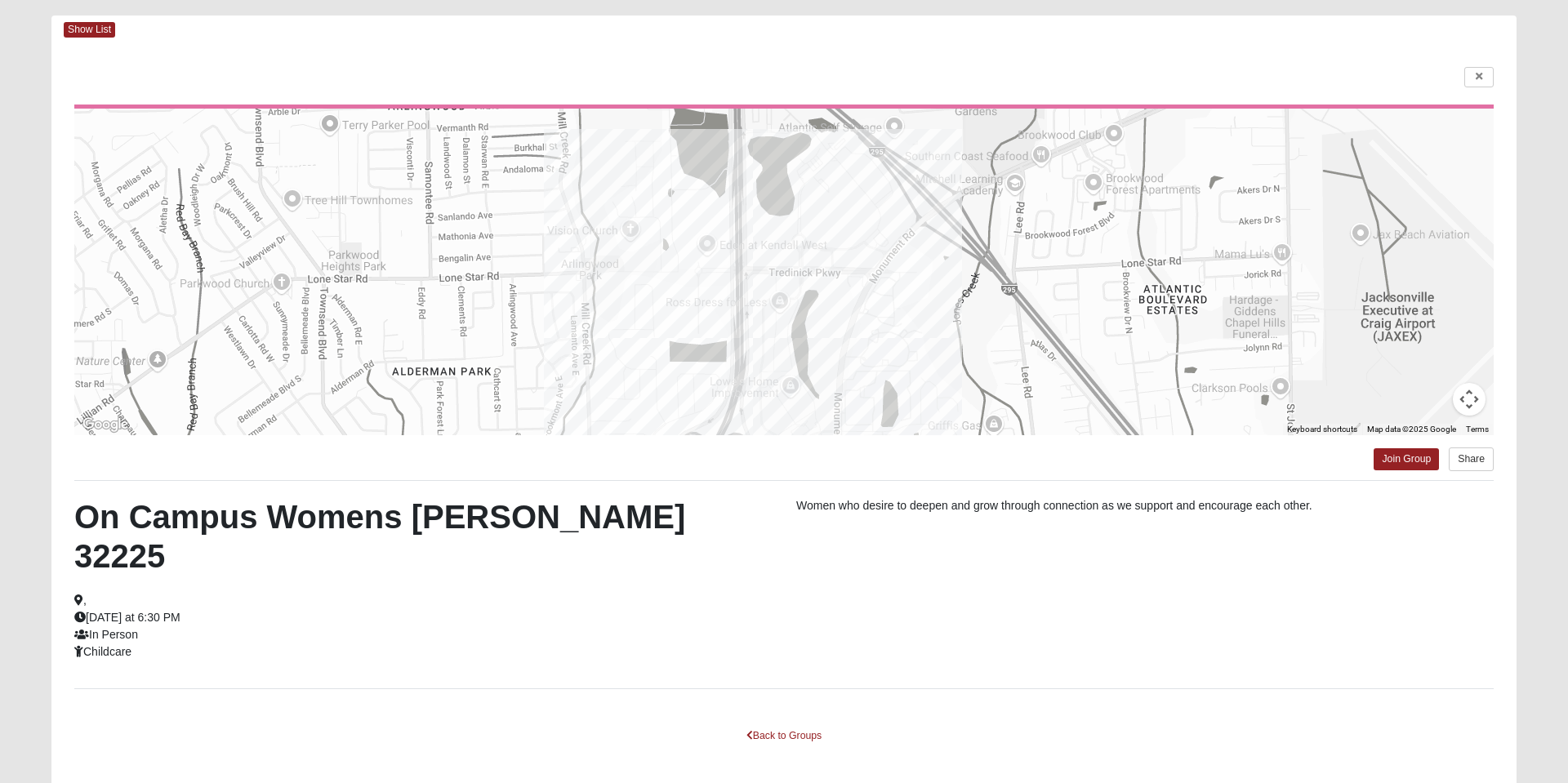
scroll to position [46, 0]
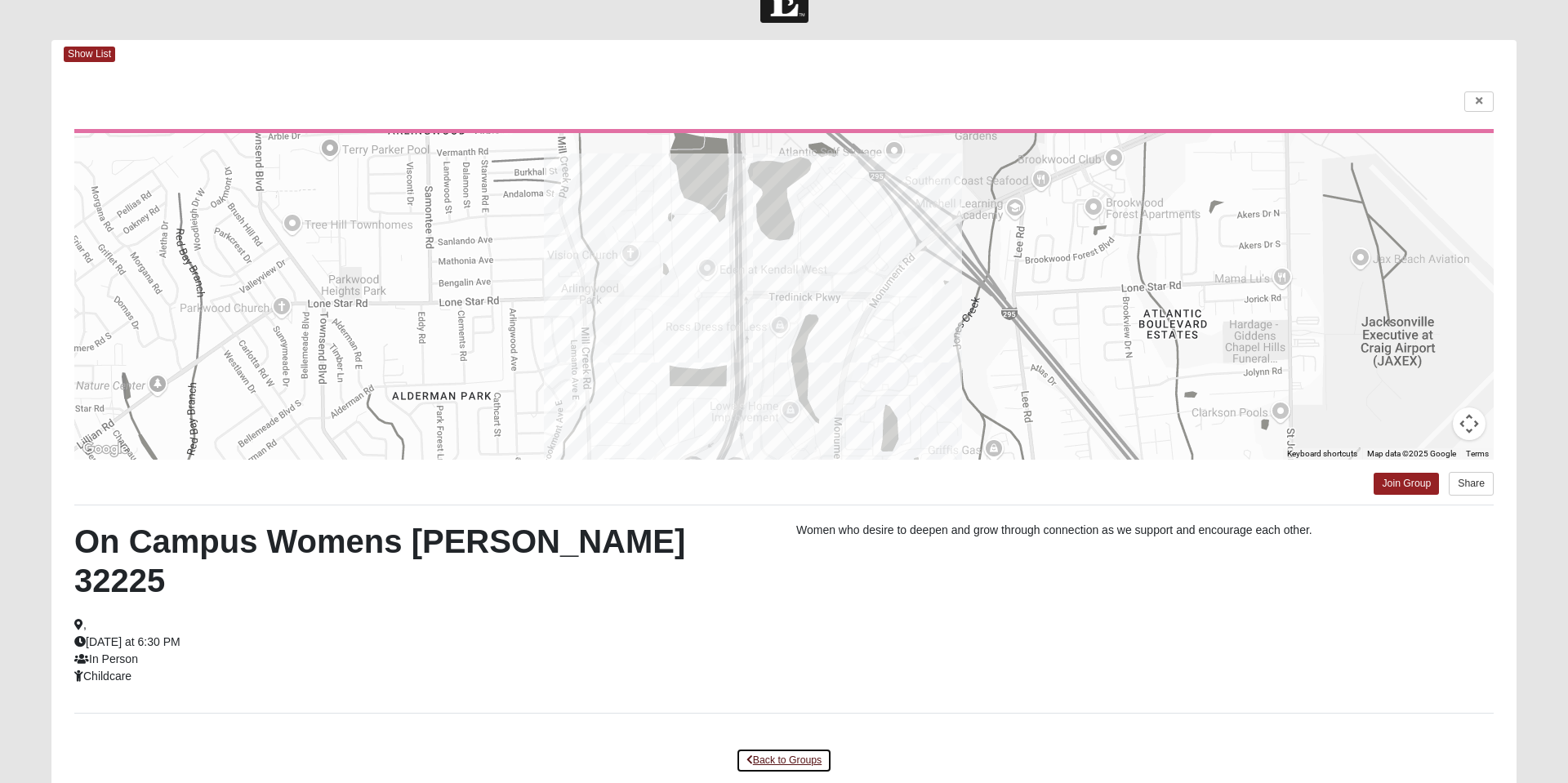
click at [780, 748] on link "Back to Groups" at bounding box center [784, 760] width 97 height 25
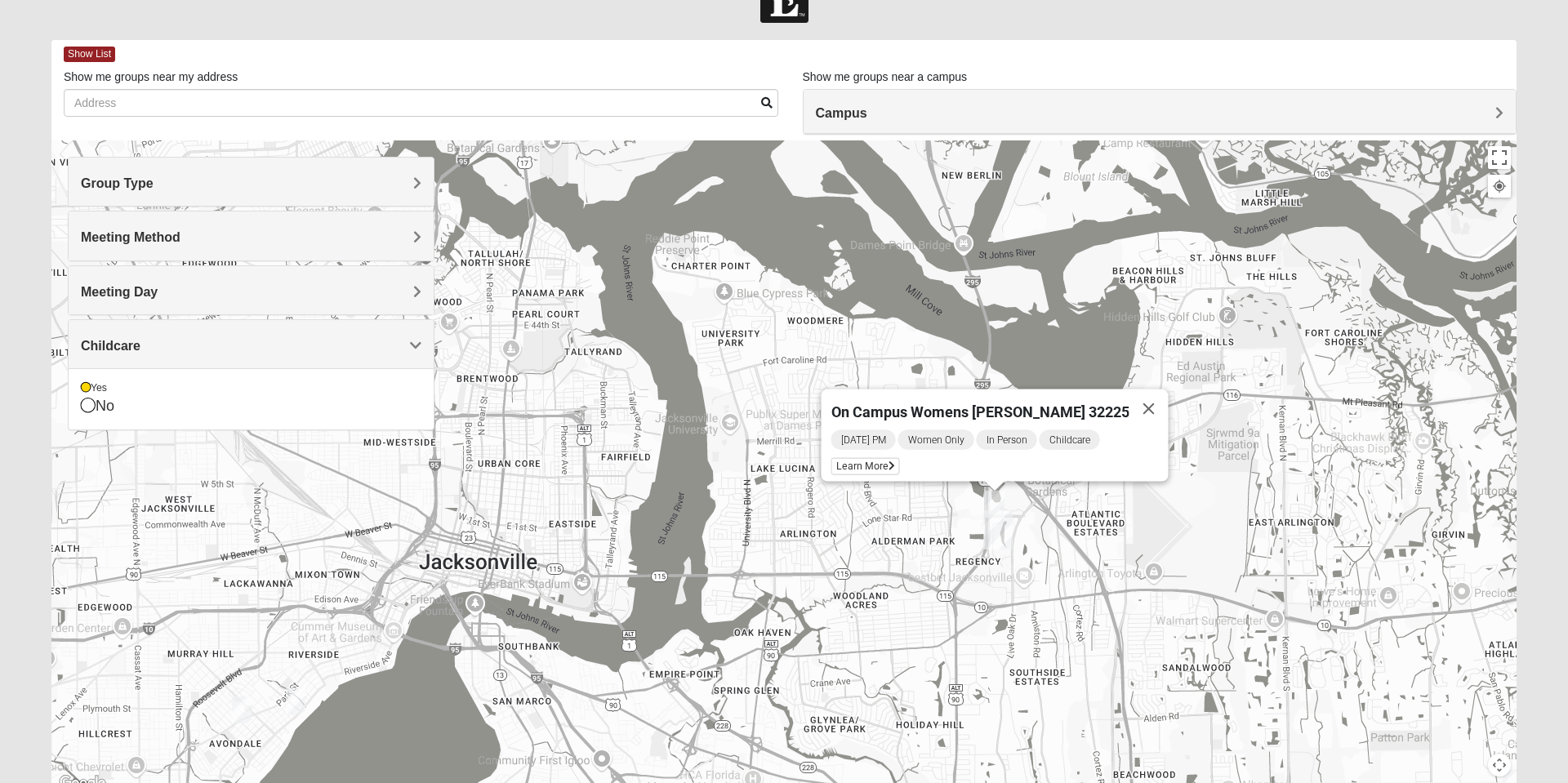
click at [1132, 406] on button "Close" at bounding box center [1148, 409] width 40 height 40
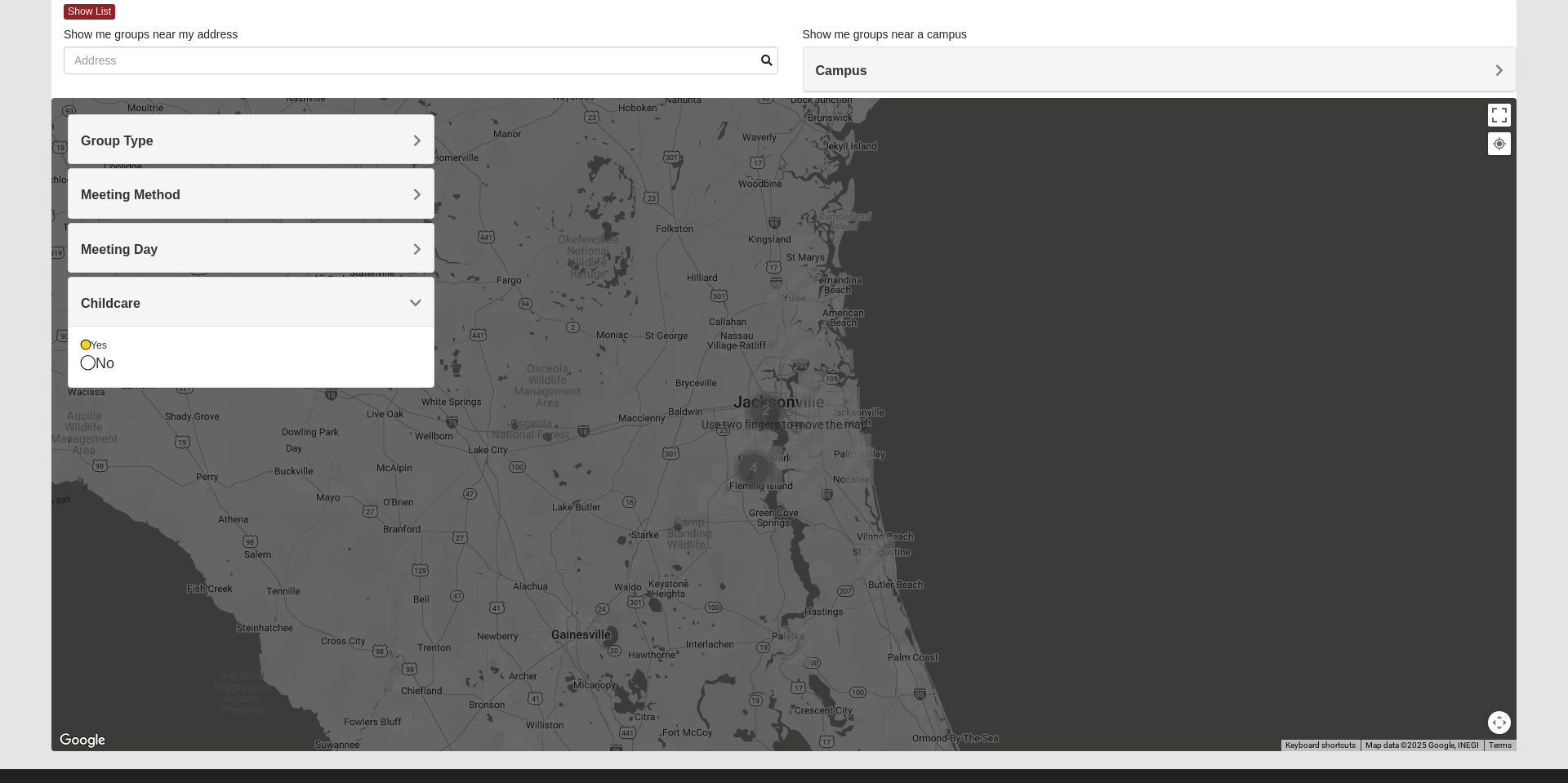
scroll to position [90, 0]
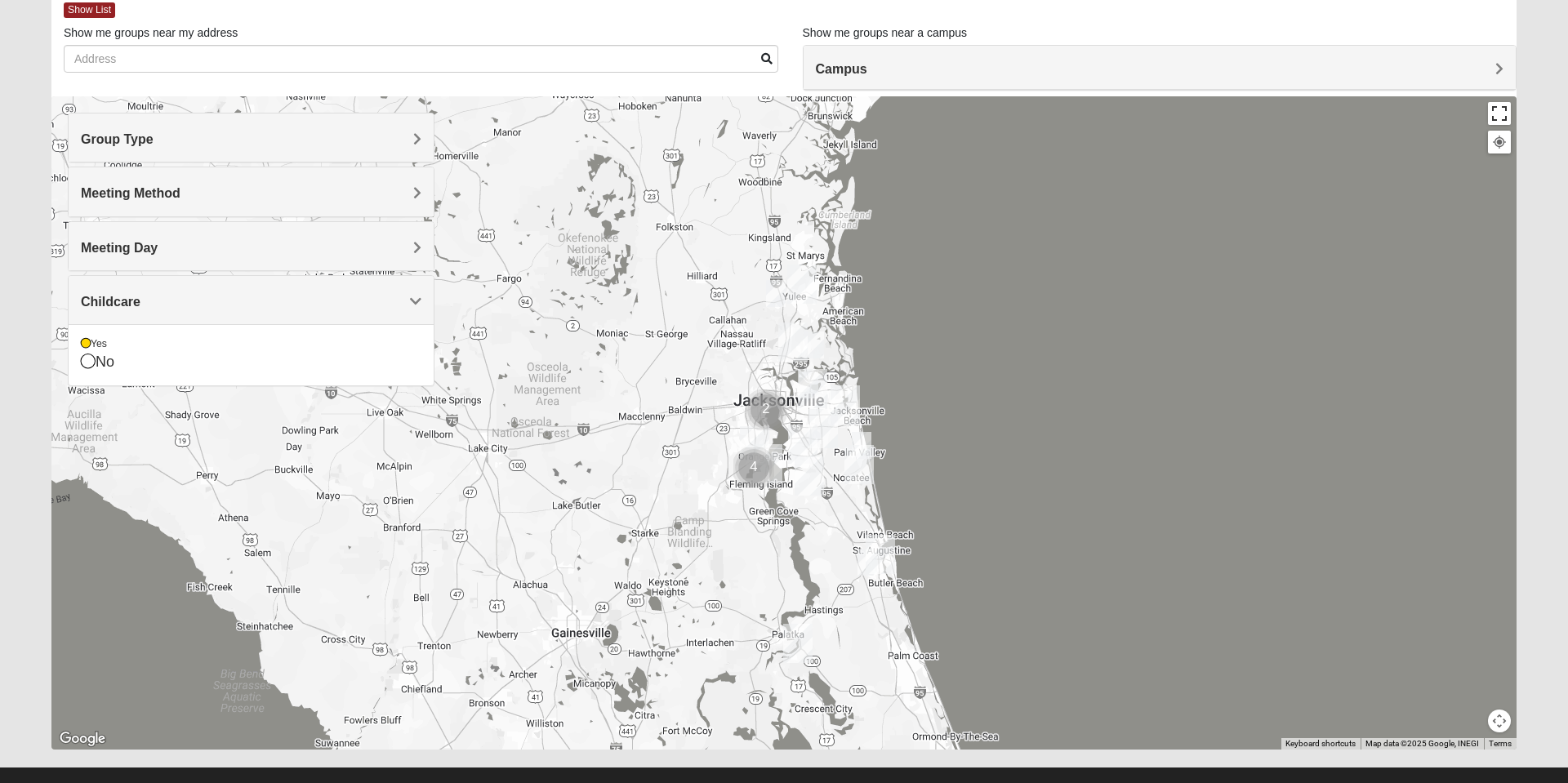
click at [1500, 107] on button "Toggle fullscreen view" at bounding box center [1499, 113] width 23 height 23
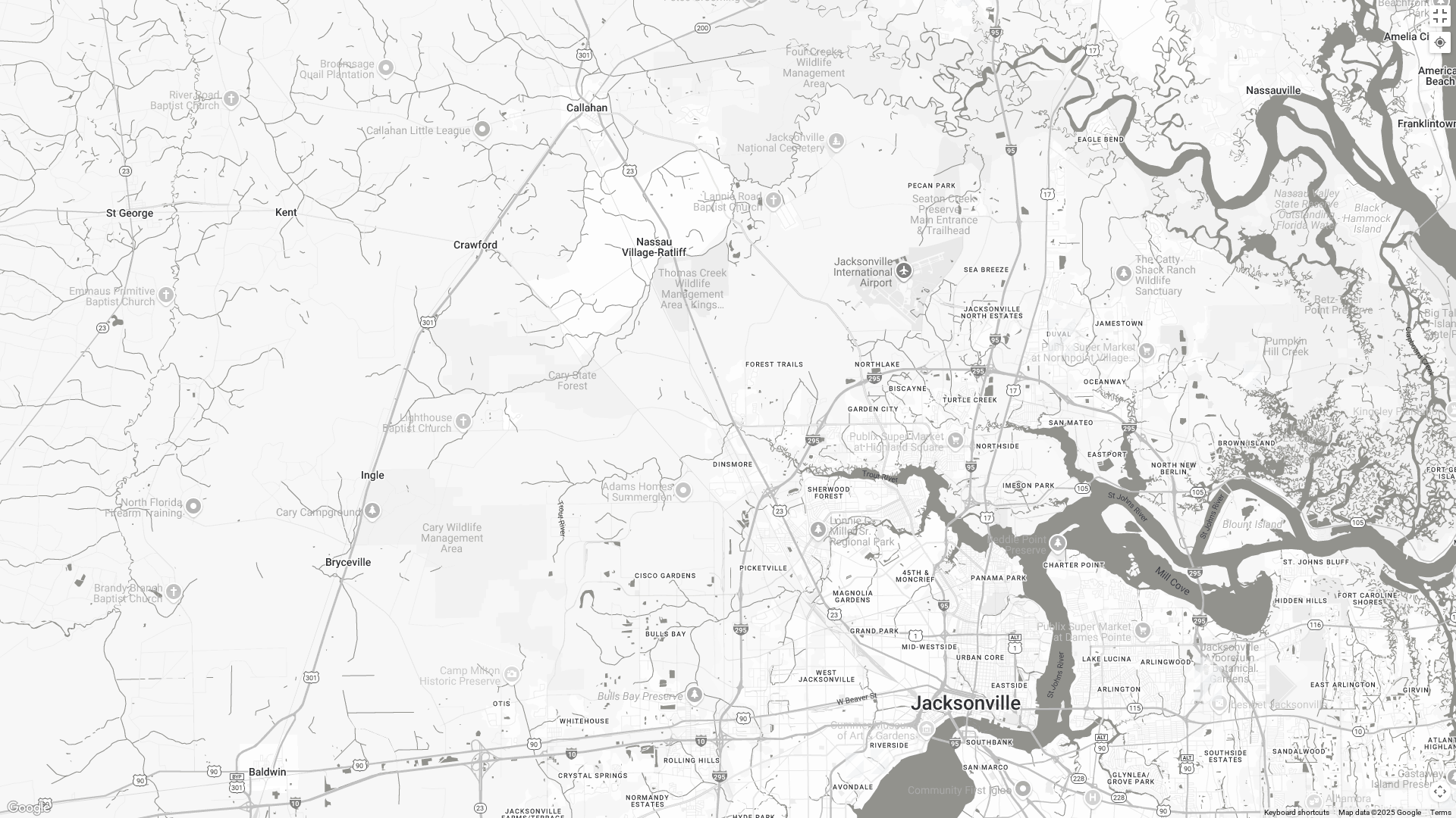
click at [1064, 334] on img "North Jax" at bounding box center [1061, 337] width 39 height 49
click at [1110, 259] on button "Close" at bounding box center [1128, 270] width 37 height 37
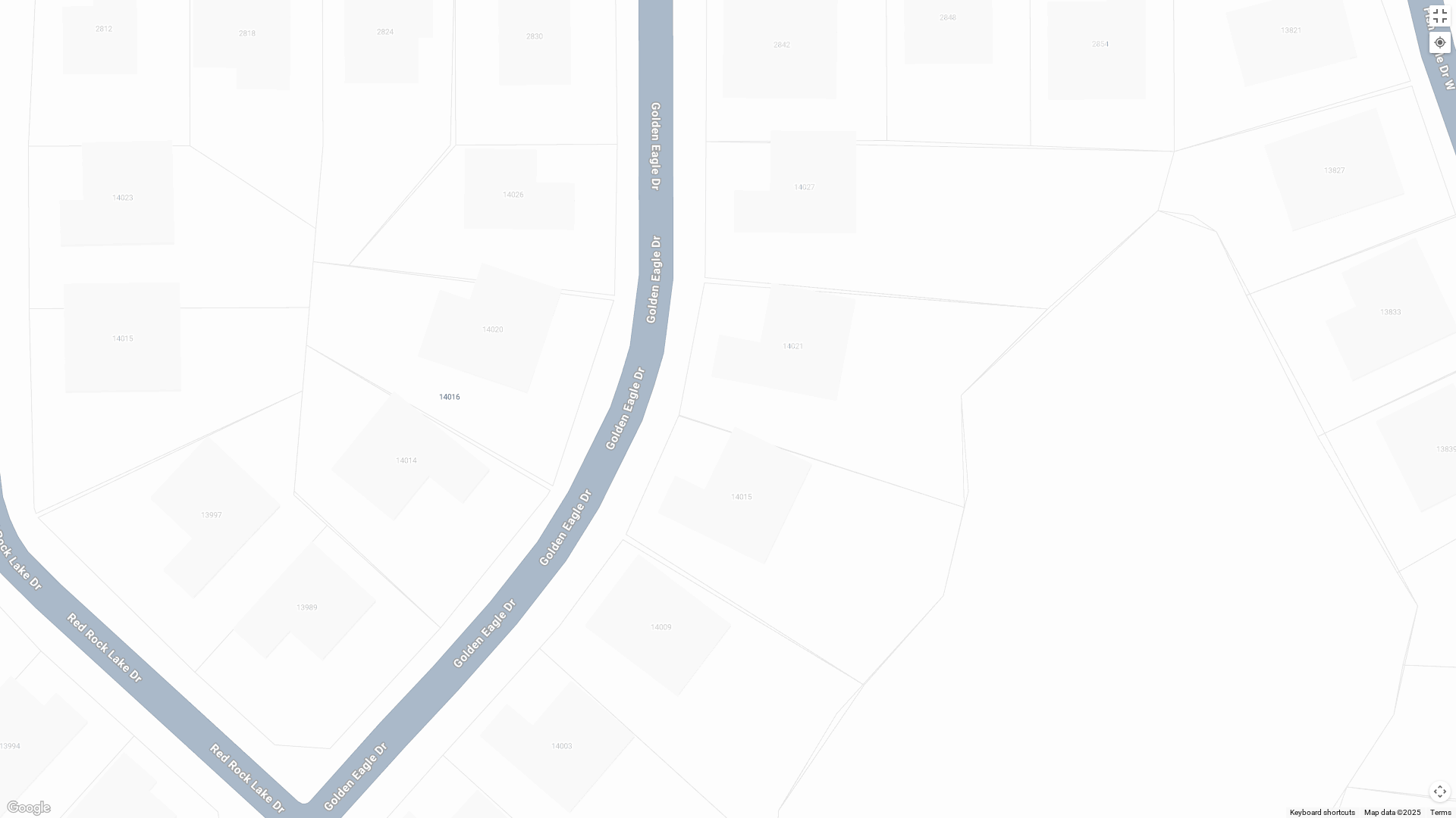
click at [810, 360] on div at bounding box center [728, 409] width 1456 height 818
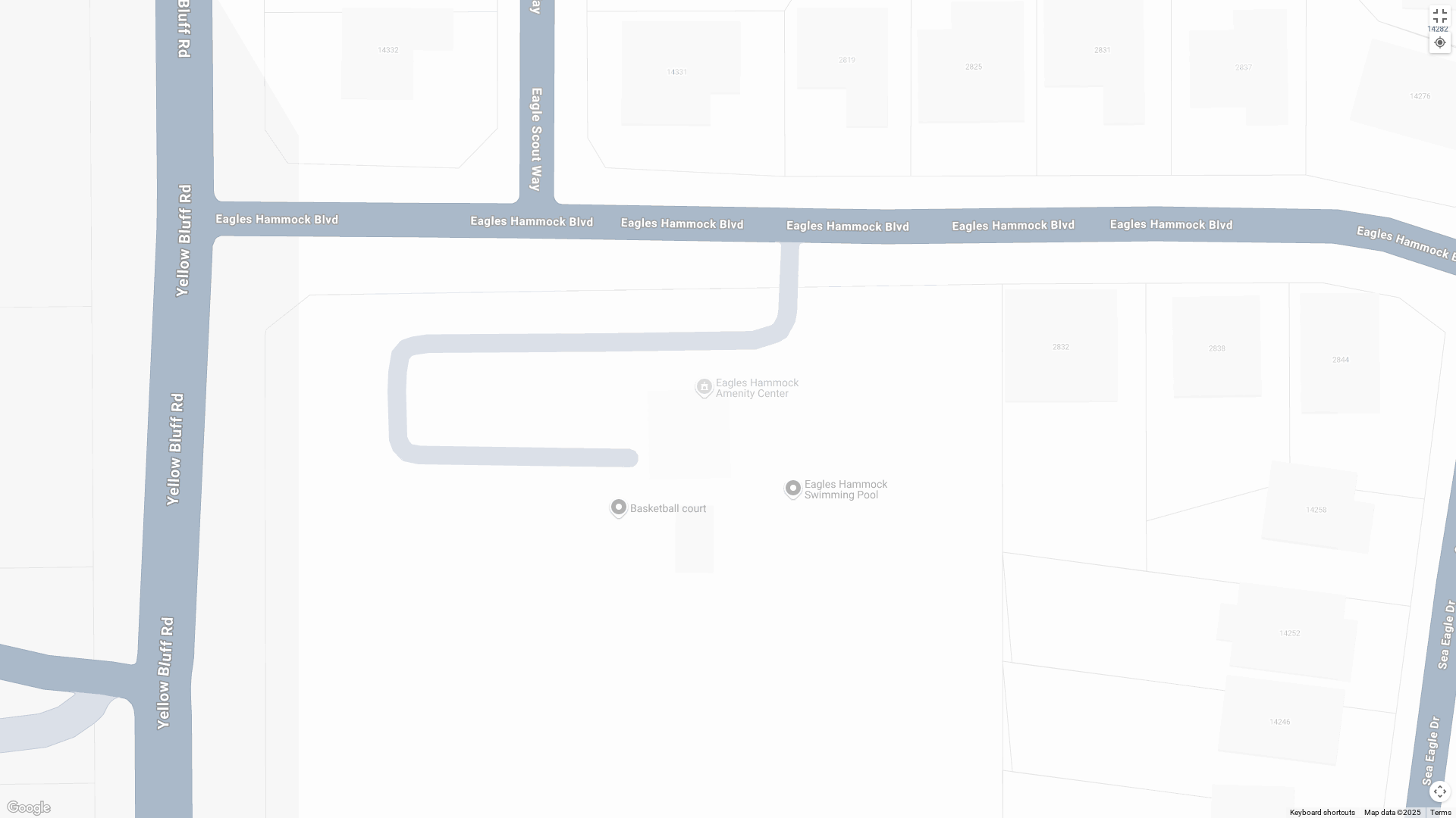
click at [795, 471] on div at bounding box center [728, 409] width 1456 height 818
click at [769, 508] on div at bounding box center [728, 409] width 1456 height 818
click at [848, 397] on button "Close" at bounding box center [865, 413] width 37 height 37
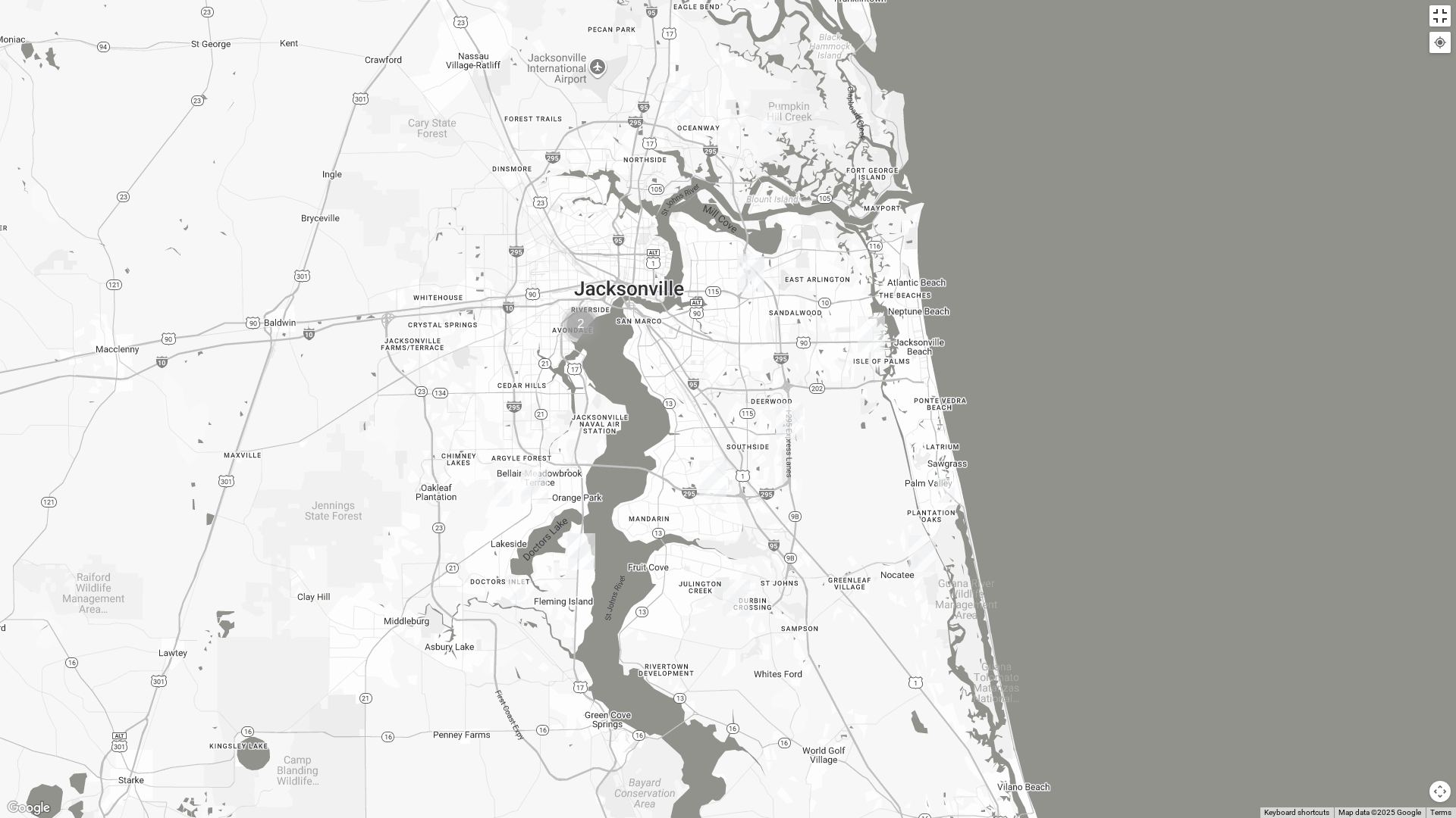
click at [1432, 20] on button "Toggle fullscreen view" at bounding box center [1440, 16] width 21 height 21
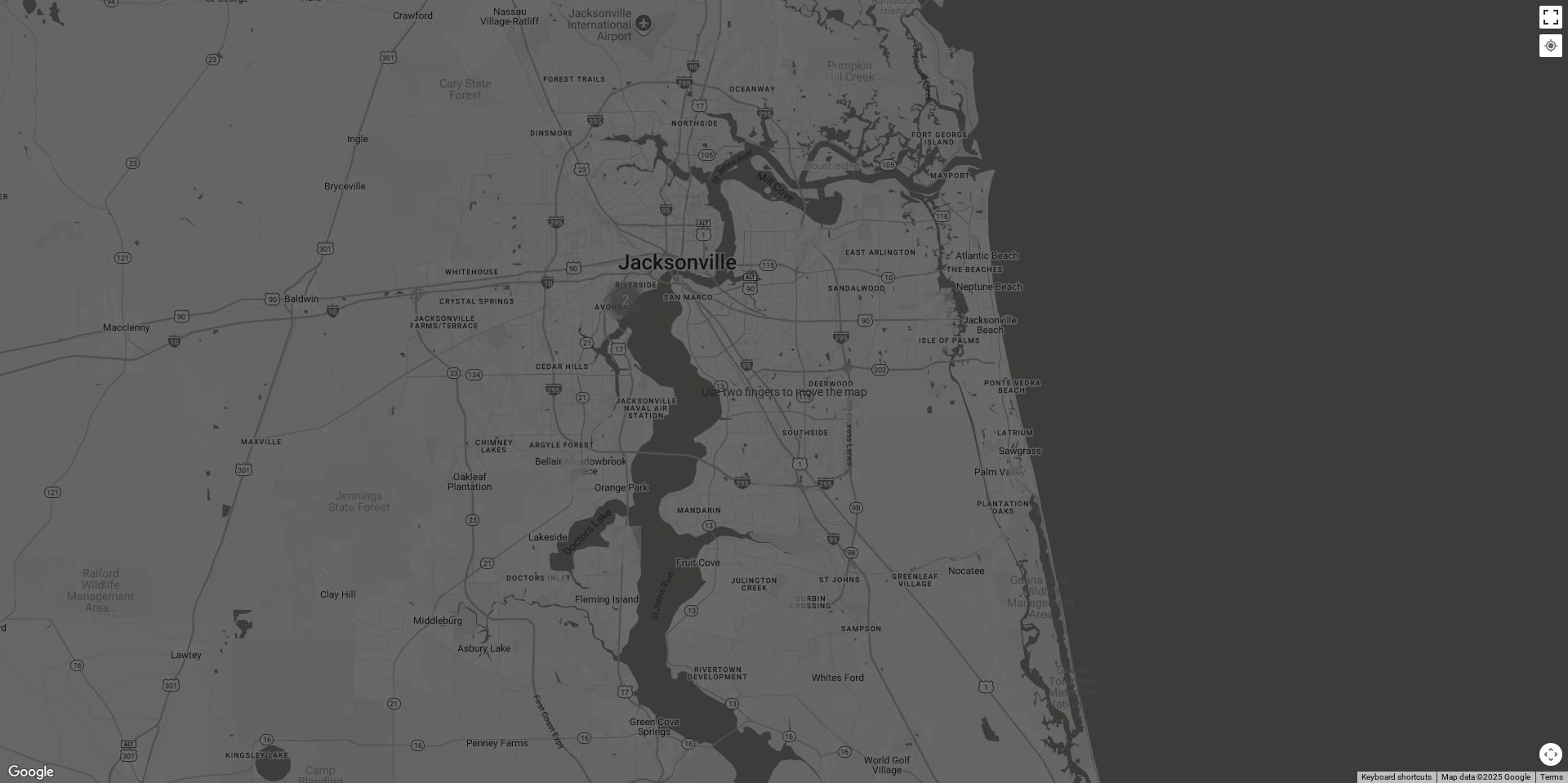
scroll to position [116, 0]
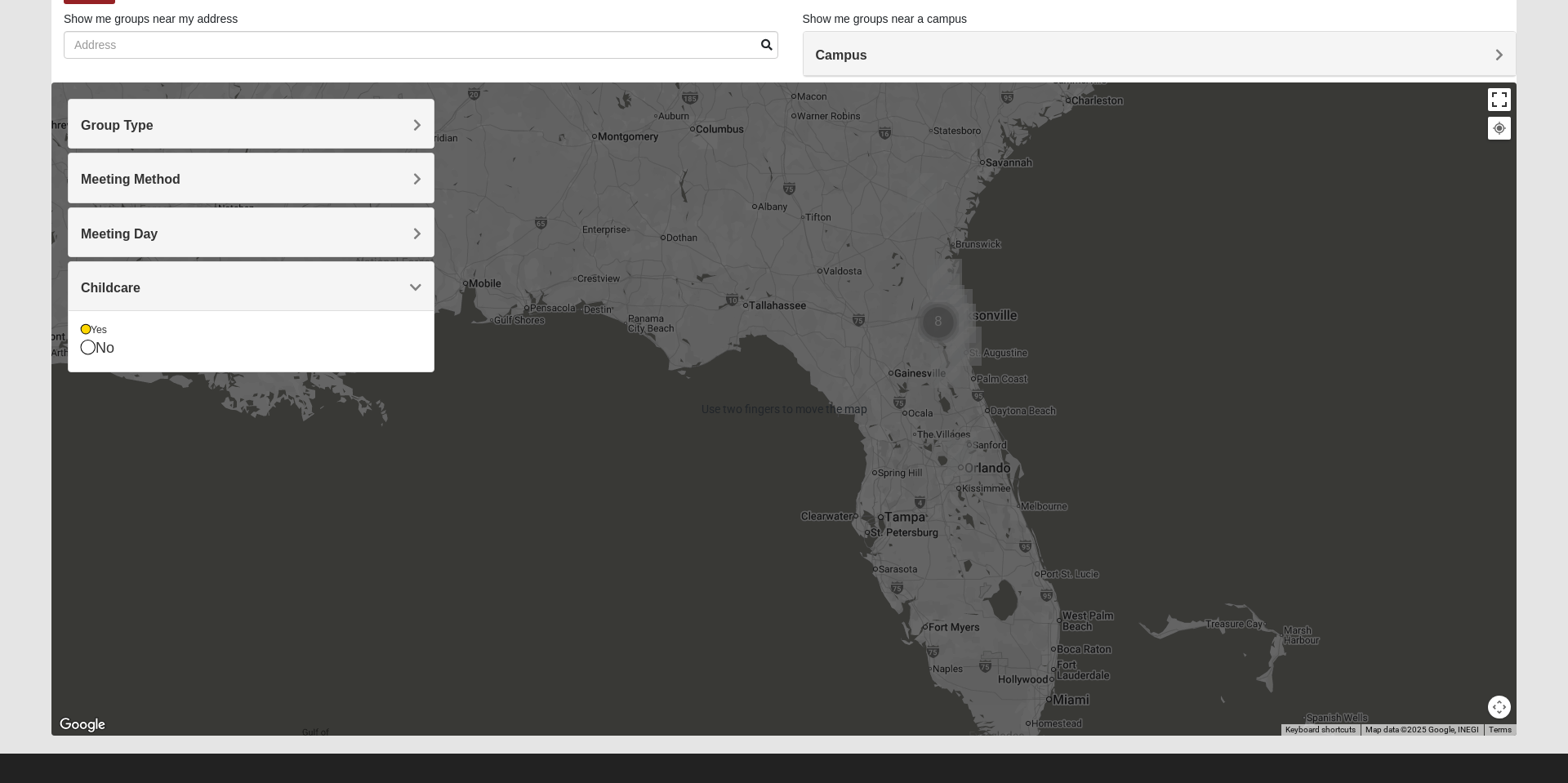
click at [1501, 104] on button "Toggle fullscreen view" at bounding box center [1499, 99] width 23 height 23
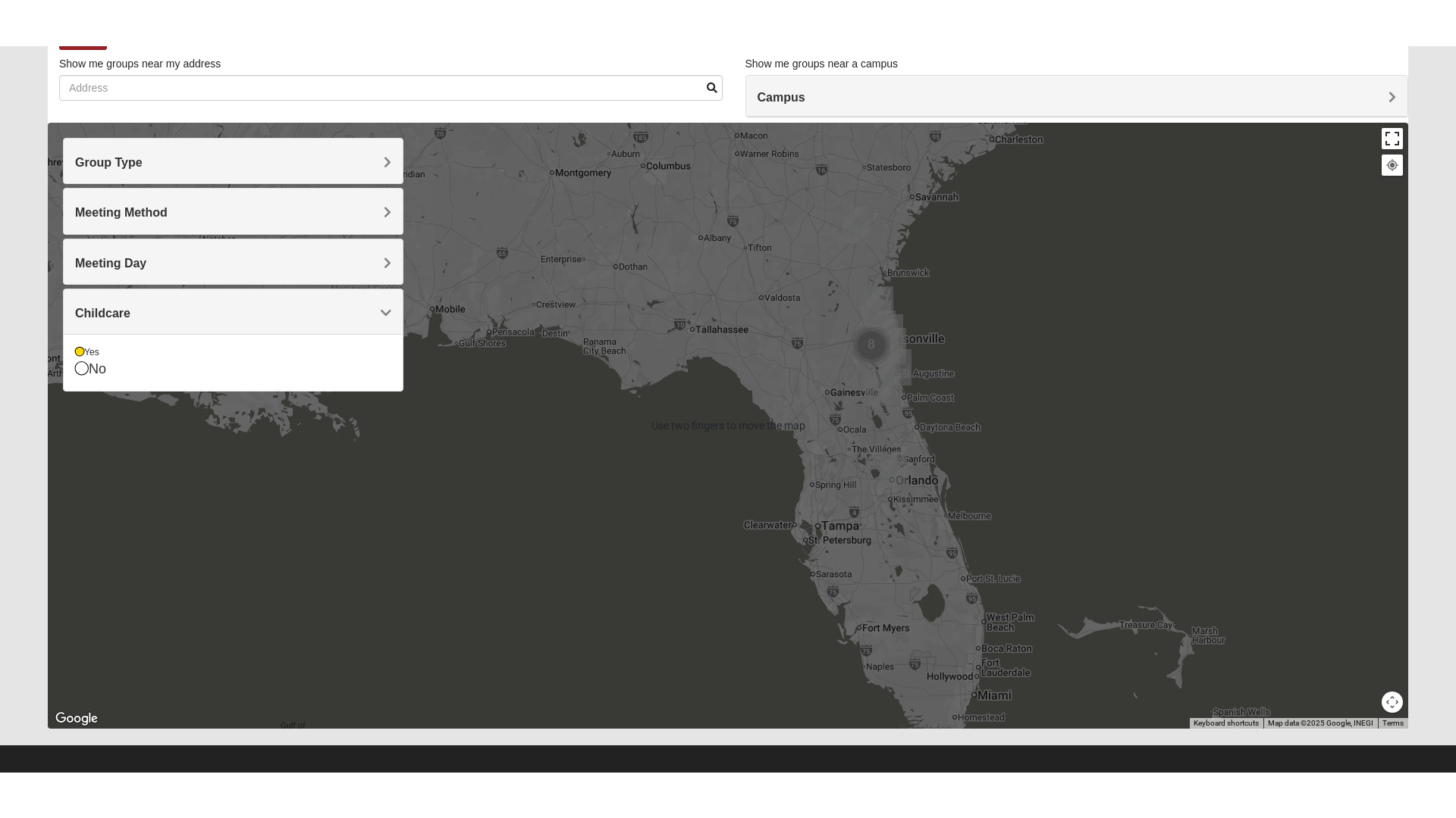
scroll to position [16, 0]
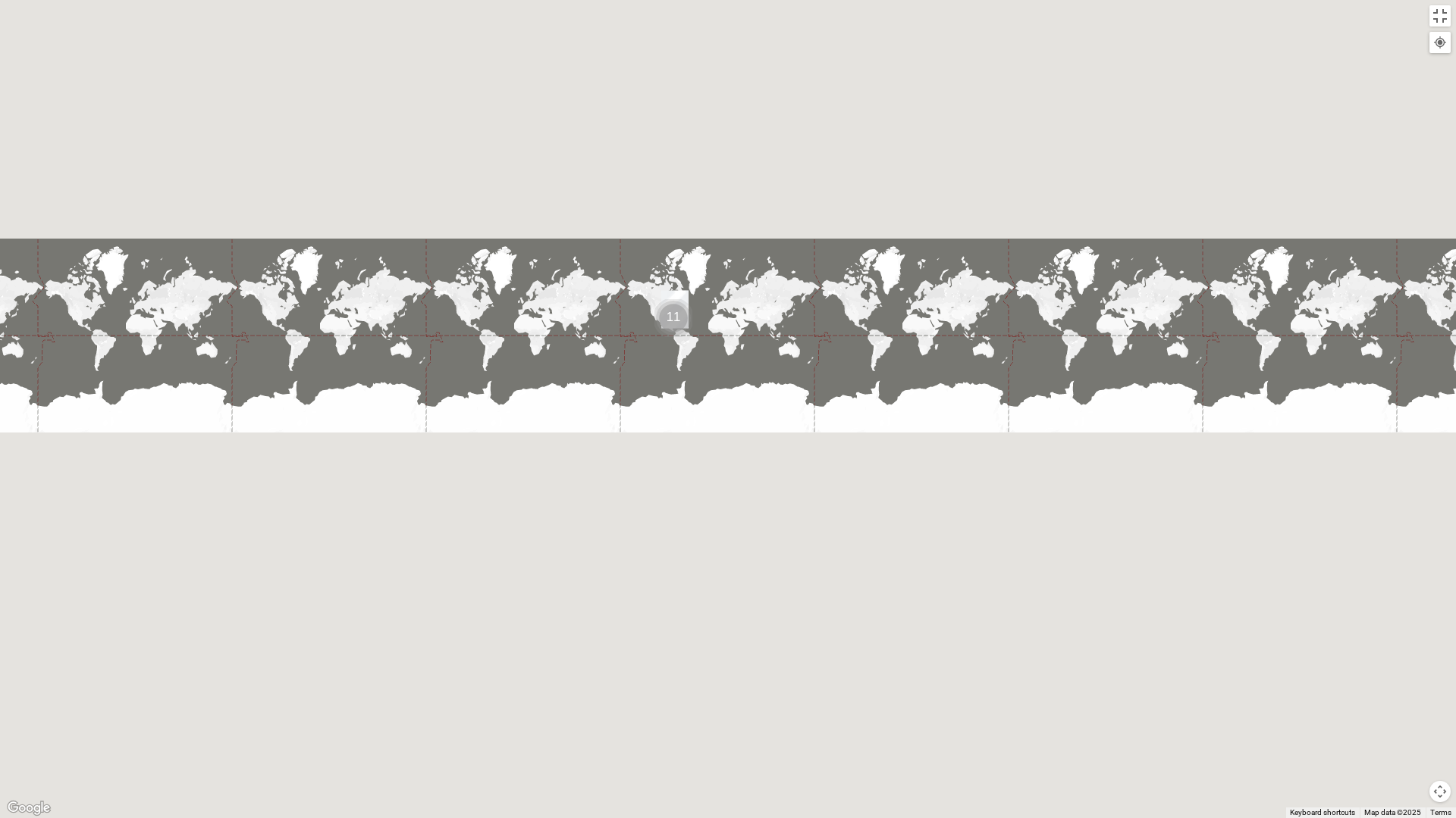
click at [1195, 382] on div at bounding box center [728, 409] width 1456 height 818
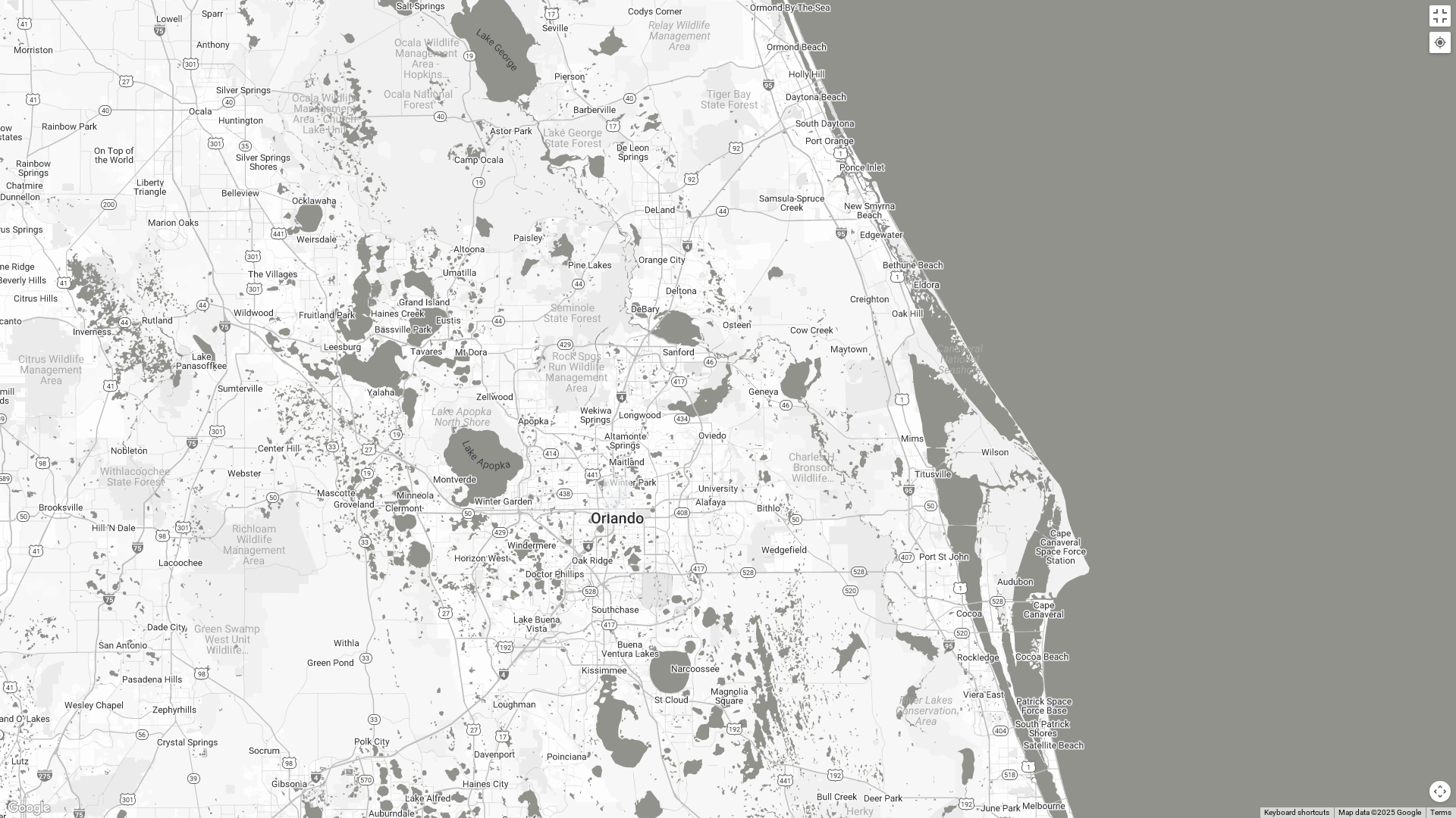
click at [665, 183] on div at bounding box center [728, 409] width 1456 height 818
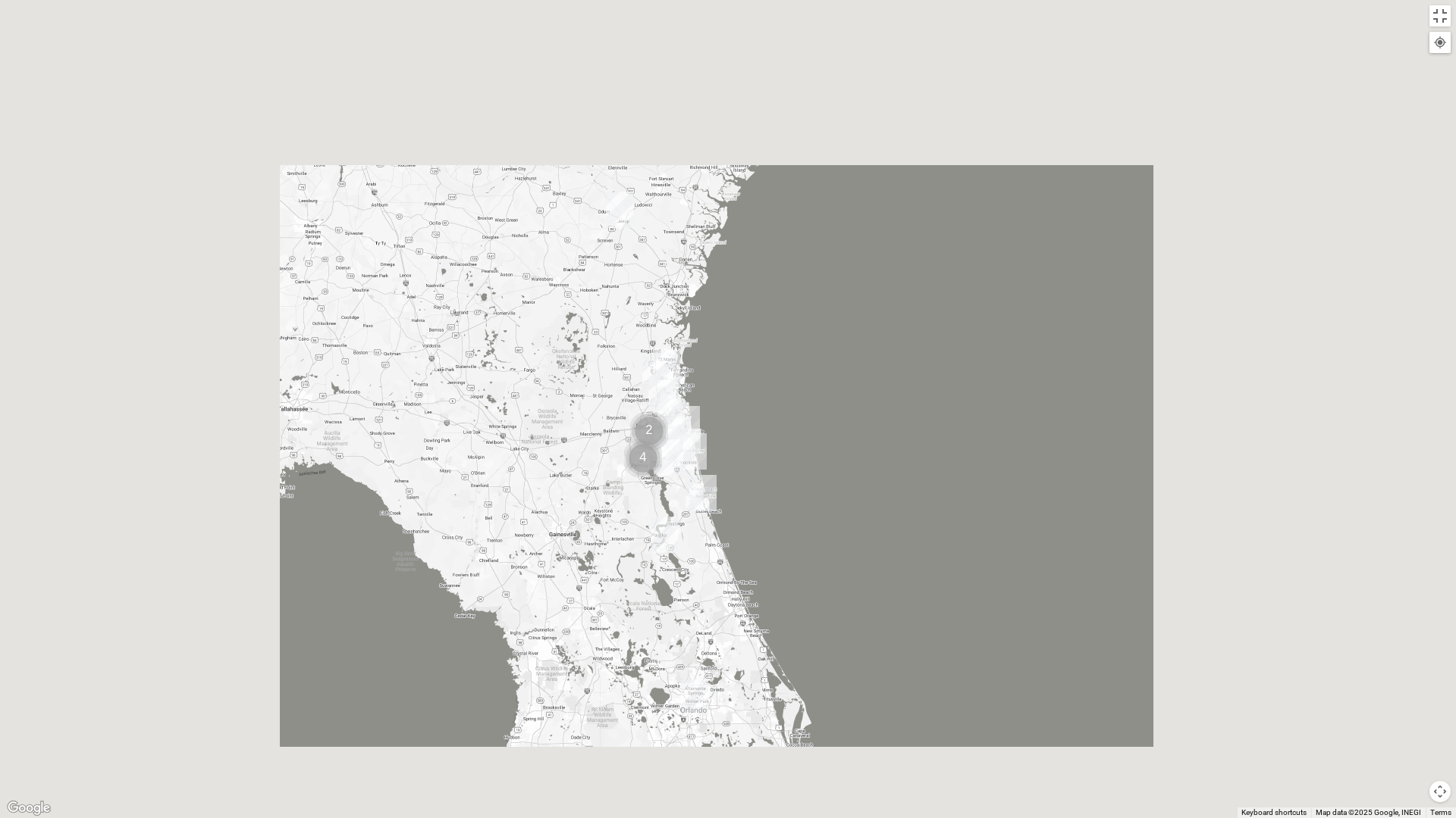
click at [653, 473] on div at bounding box center [728, 409] width 1456 height 818
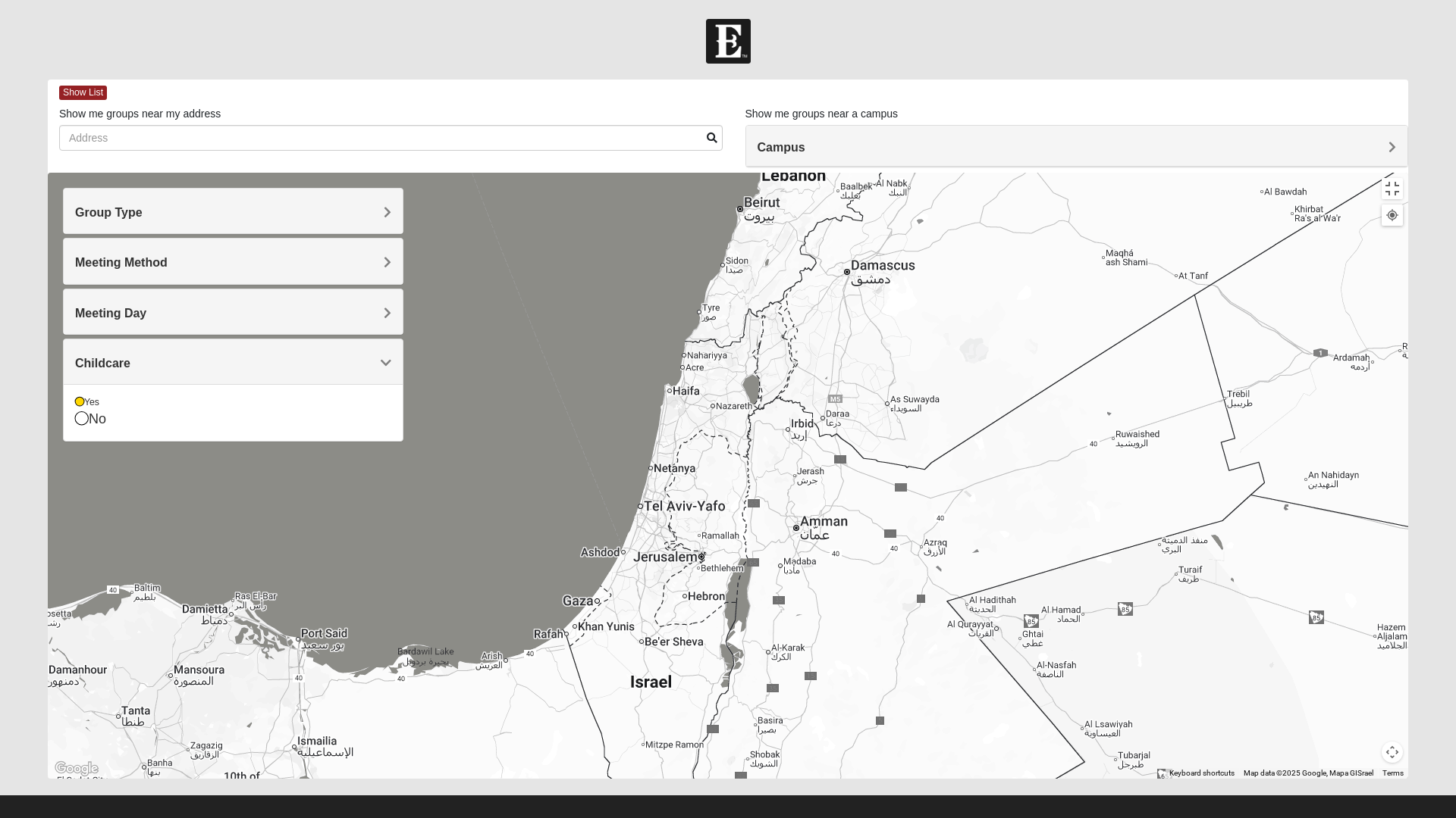
scroll to position [16, 0]
